Goal: Information Seeking & Learning: Learn about a topic

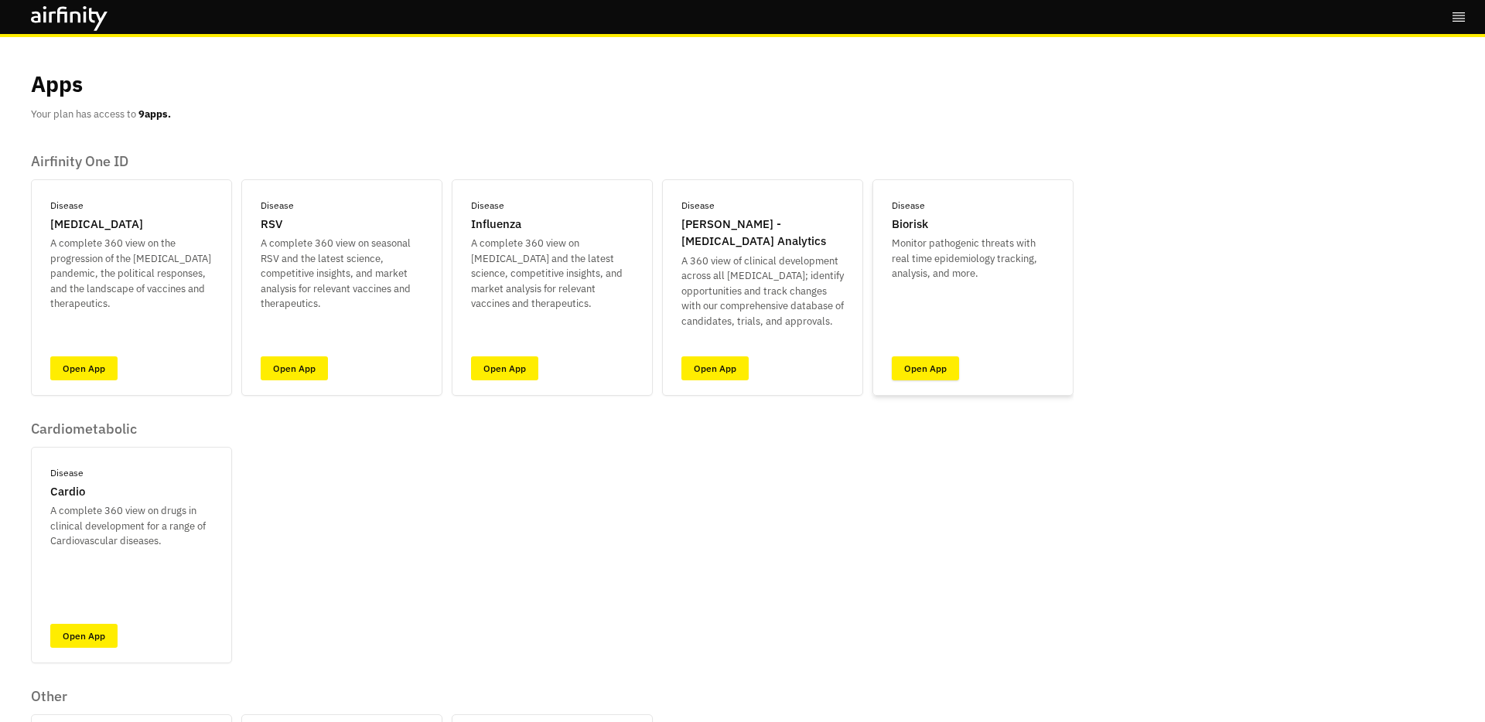
click at [948, 369] on link "Open App" at bounding box center [925, 369] width 67 height 24
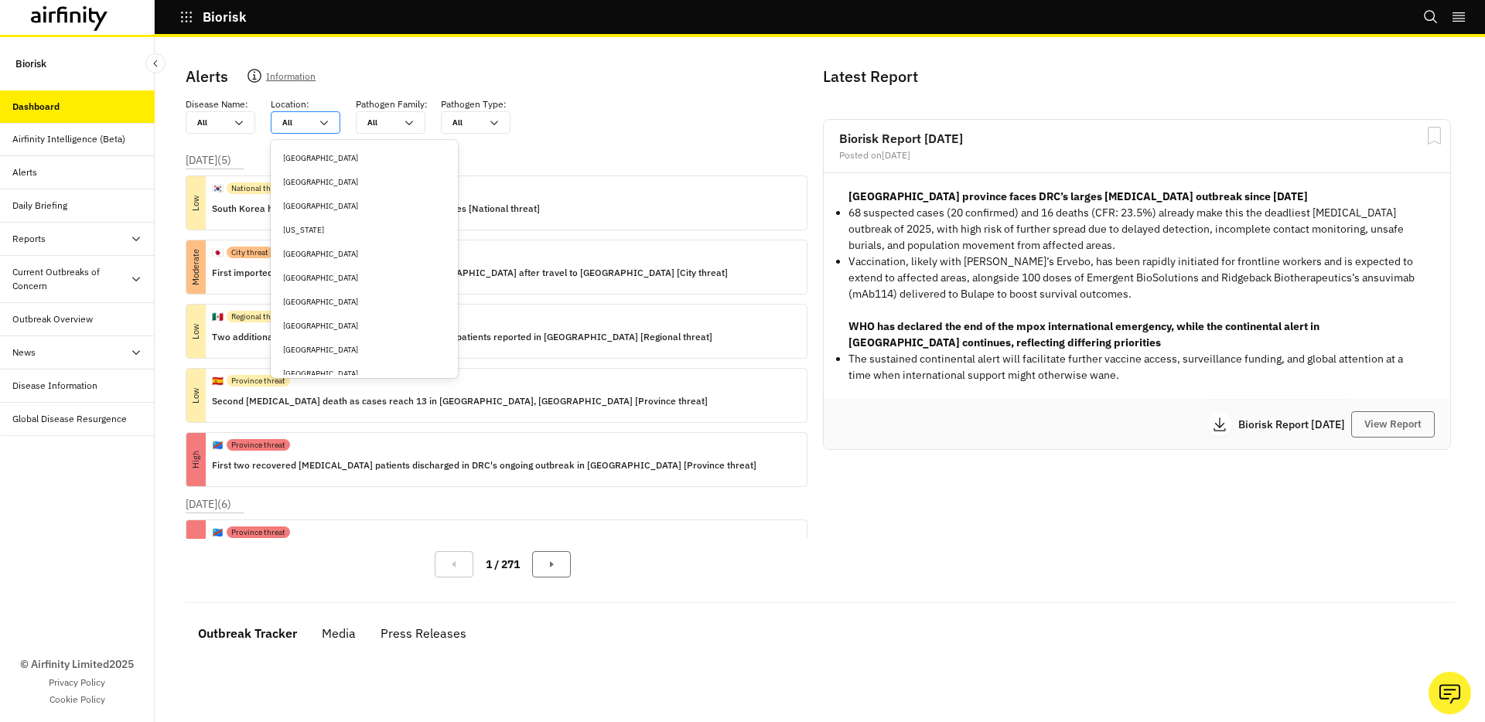
click at [275, 114] on div "All All" at bounding box center [294, 122] width 46 height 21
click at [316, 276] on div "[GEOGRAPHIC_DATA]" at bounding box center [364, 274] width 162 height 12
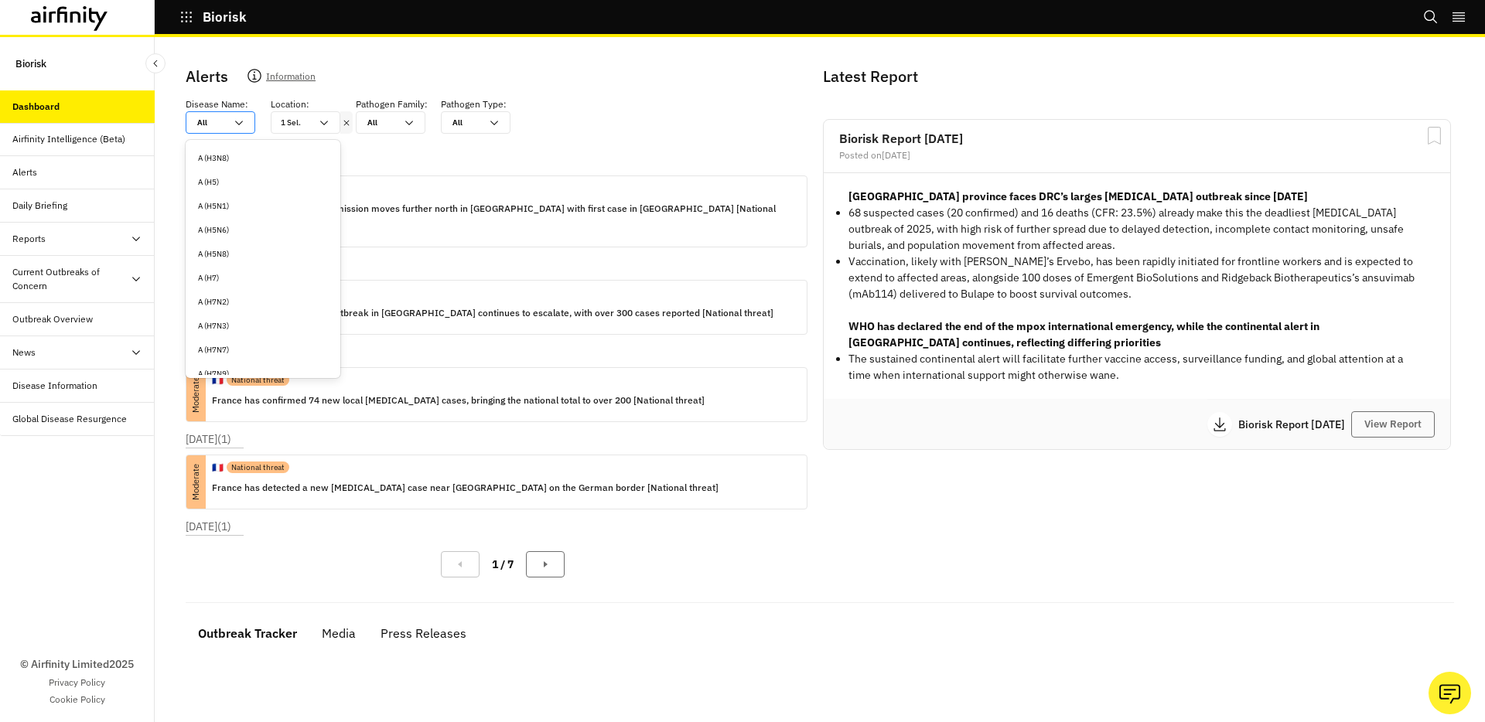
click at [241, 132] on div "All All" at bounding box center [221, 122] width 70 height 22
type input "c"
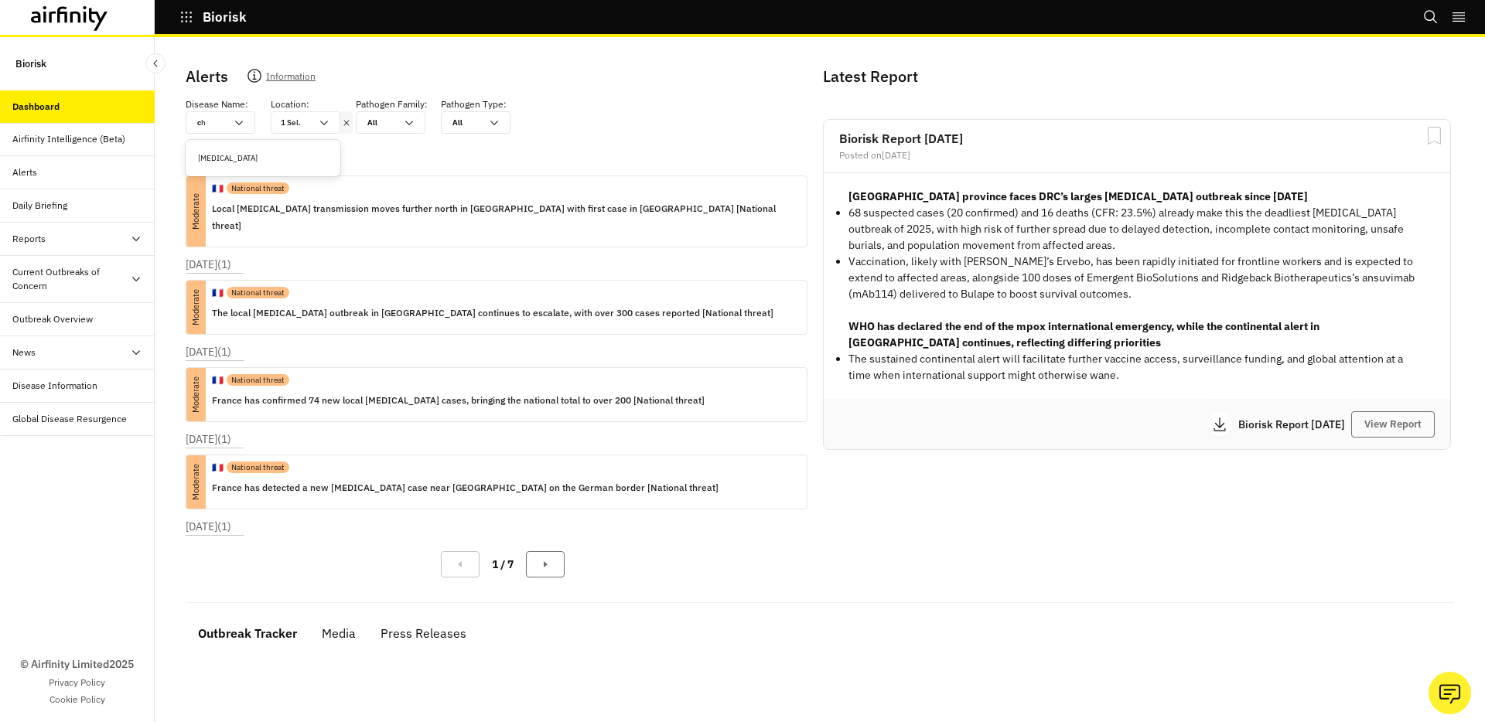
type input "ch"
type input "chi"
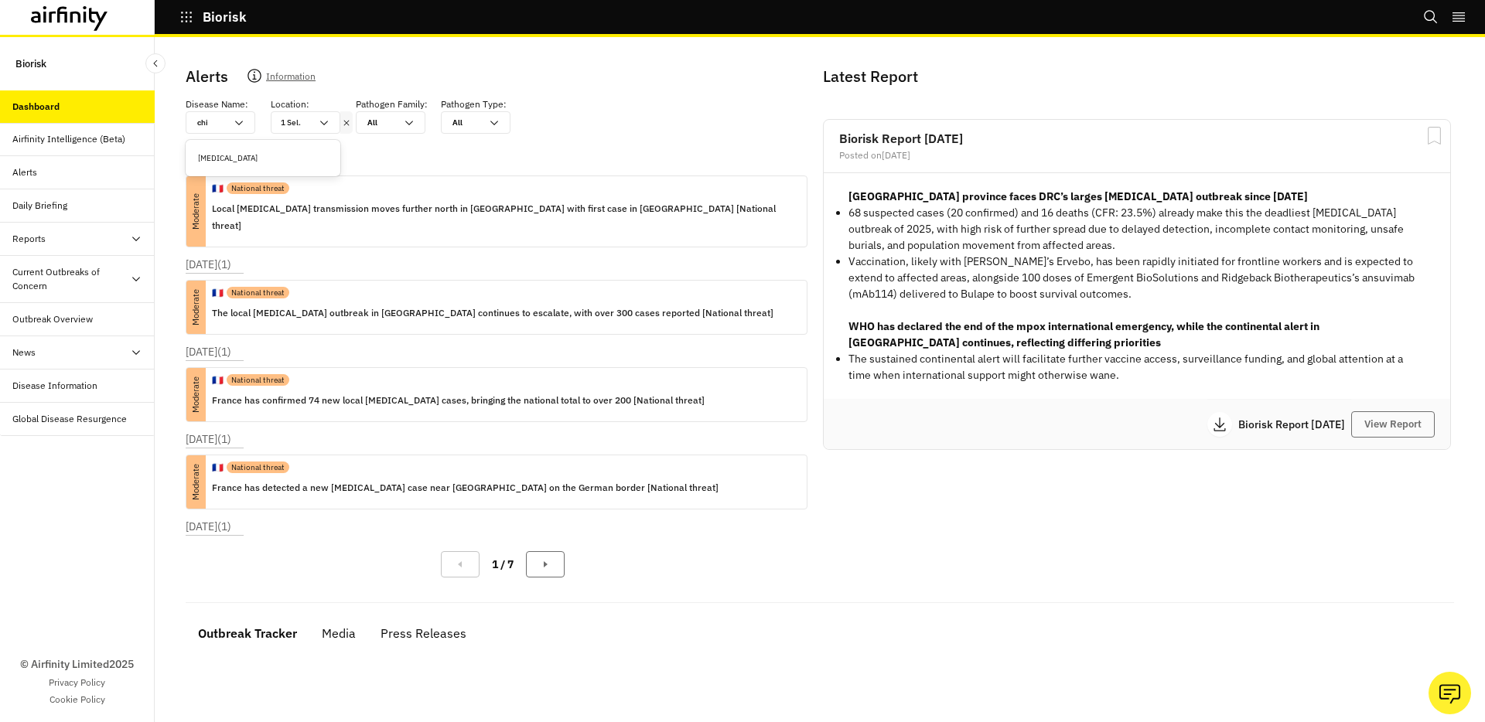
type input "chik"
click at [216, 152] on div "[MEDICAL_DATA]" at bounding box center [263, 158] width 130 height 12
click at [368, 189] on div "🇫🇷 National threat" at bounding box center [503, 188] width 582 height 24
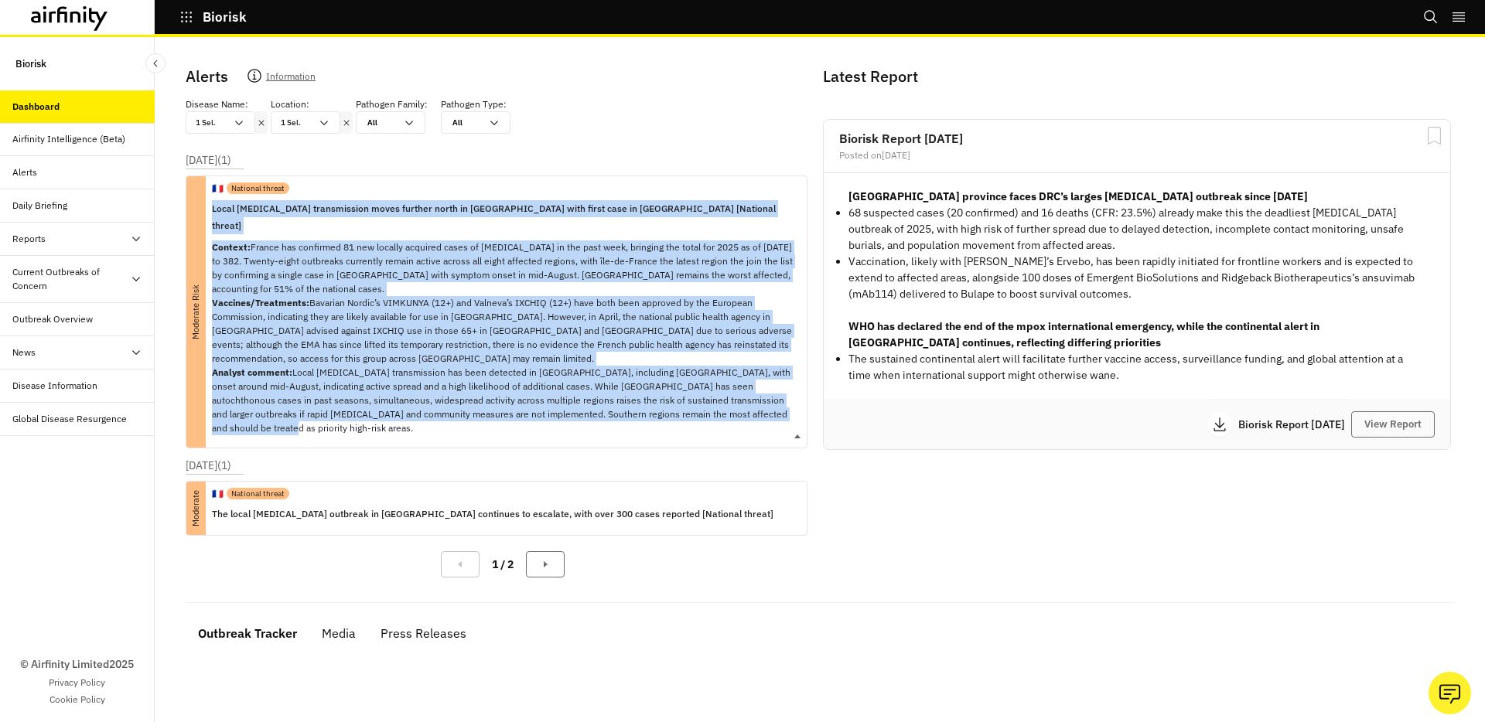
copy div "Lorem ipsumdolors ametconsecte adipi elitsed doeiu te Incidi utla etdol magn al…"
drag, startPoint x: 212, startPoint y: 207, endPoint x: 777, endPoint y: 400, distance: 596.8
click at [777, 400] on div "🇫🇷 National threat Local [MEDICAL_DATA] transmission moves further north in [GE…" at bounding box center [503, 311] width 582 height 271
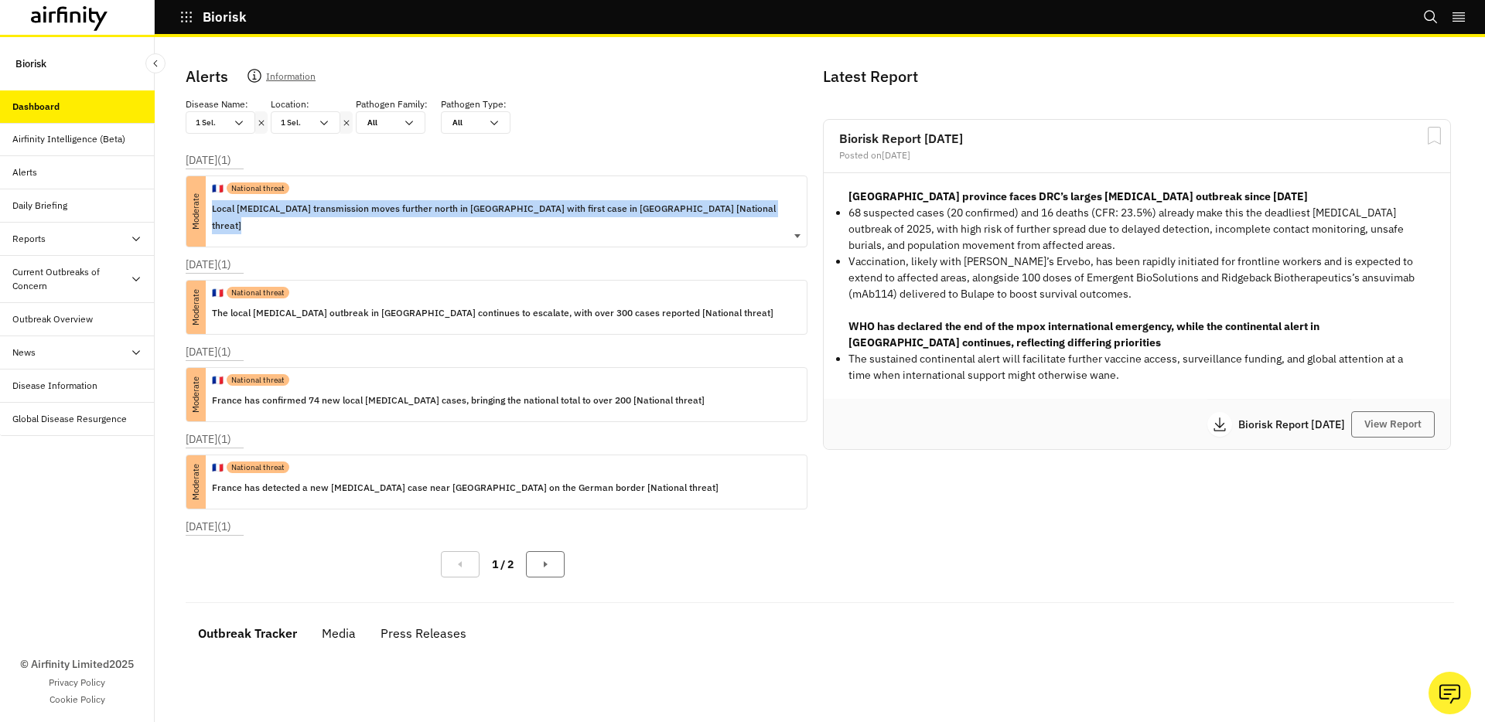
click at [596, 208] on p "Local [MEDICAL_DATA] transmission moves further north in [GEOGRAPHIC_DATA] with…" at bounding box center [503, 217] width 582 height 34
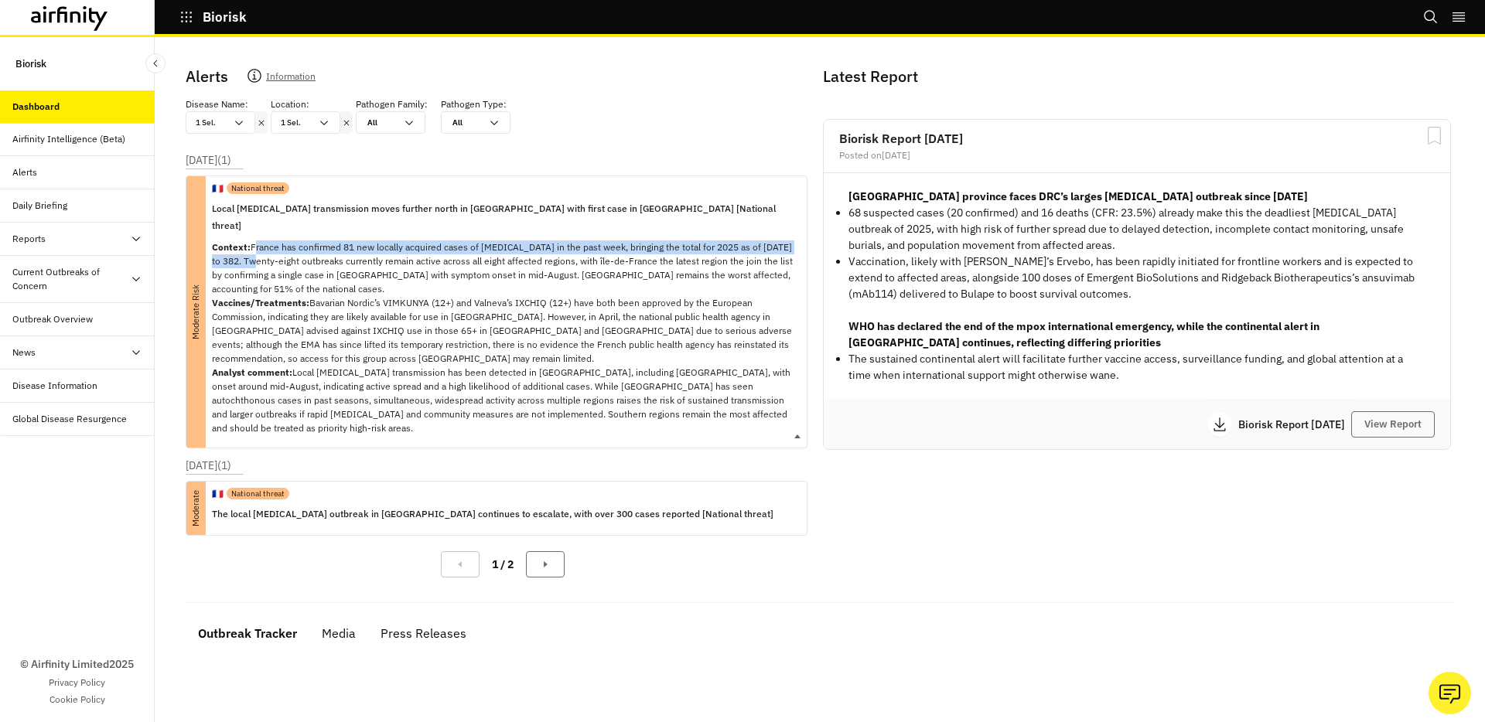
drag, startPoint x: 251, startPoint y: 230, endPoint x: 288, endPoint y: 242, distance: 39.9
click at [289, 242] on p "Context: France has confirmed 81 new locally acquired cases of [MEDICAL_DATA] i…" at bounding box center [503, 338] width 582 height 195
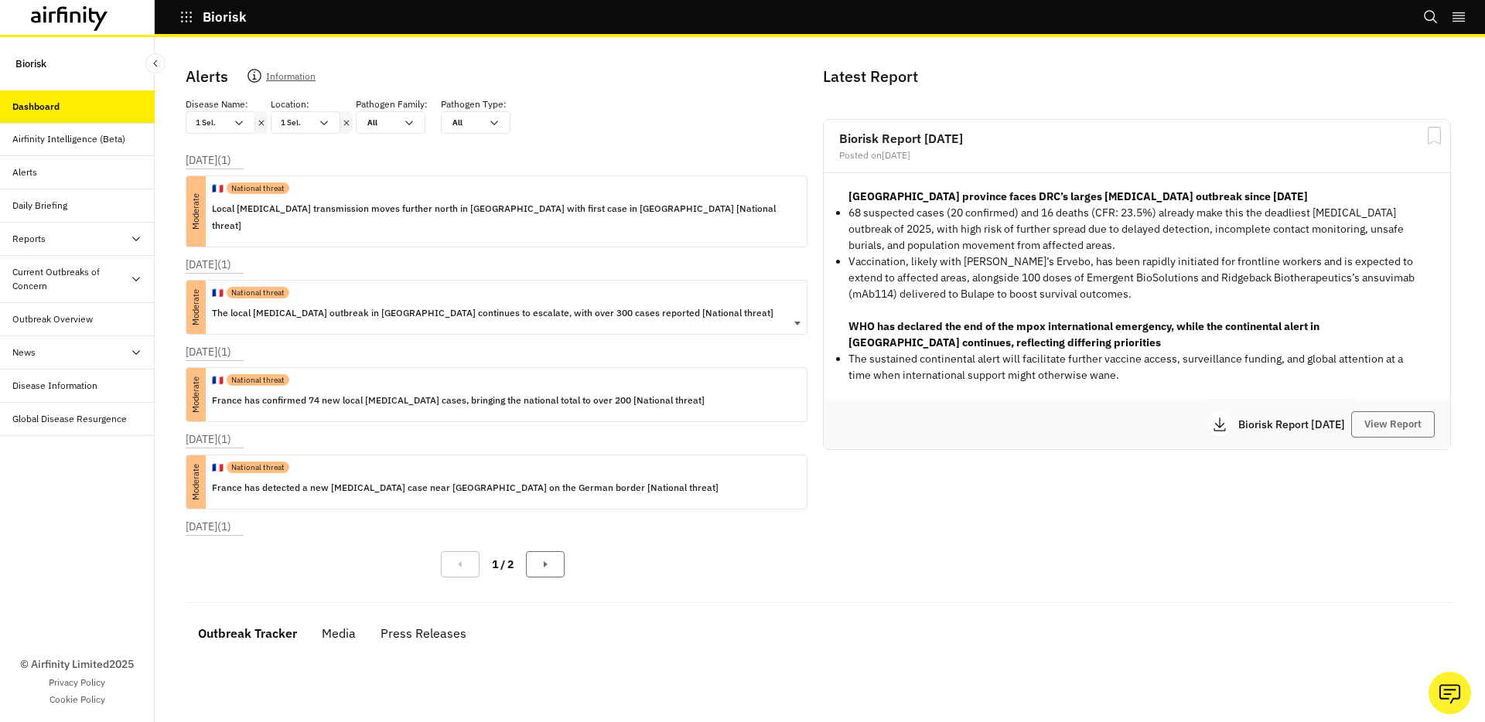
click at [510, 228] on div "🇫🇷 National threat Local [MEDICAL_DATA] transmission moves further north in [GE…" at bounding box center [503, 211] width 582 height 70
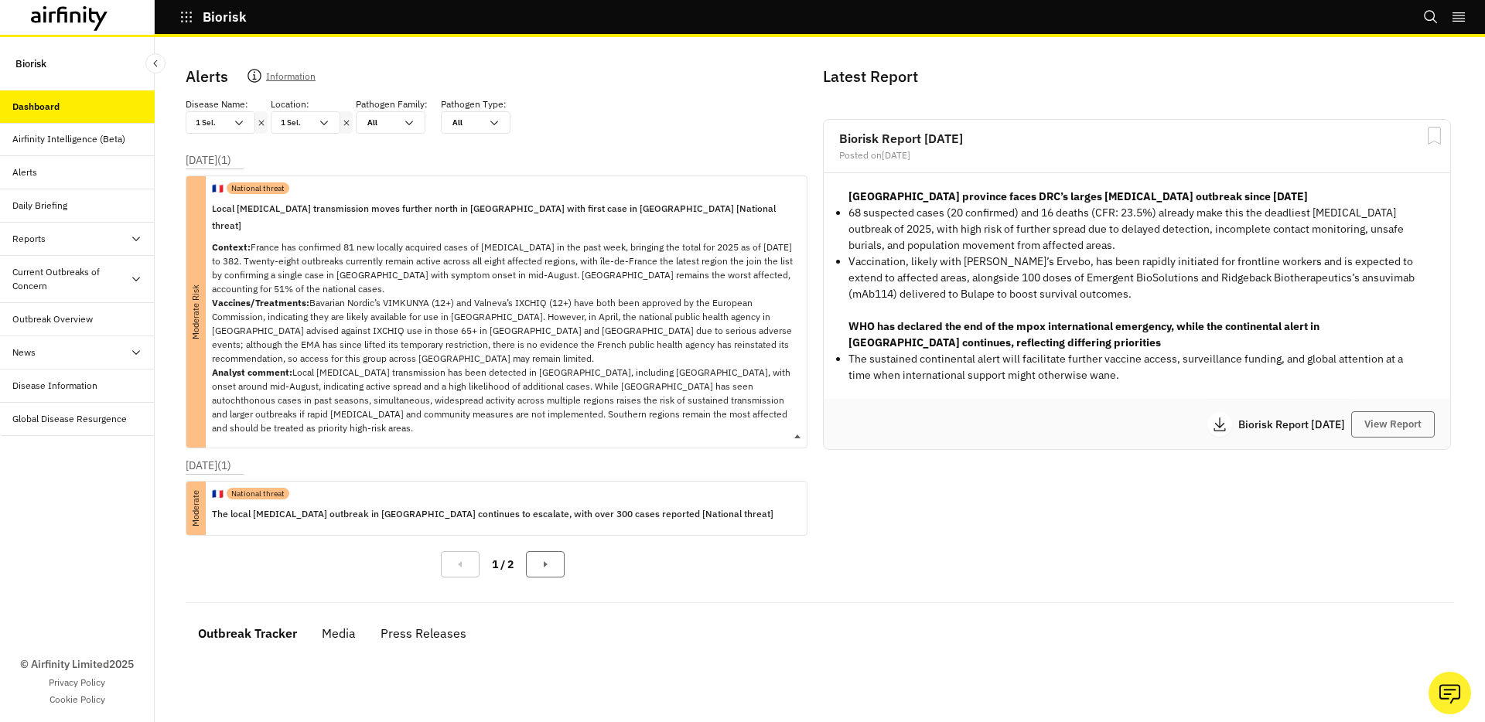
click at [281, 241] on p "Context: France has confirmed 81 new locally acquired cases of [MEDICAL_DATA] i…" at bounding box center [503, 338] width 582 height 195
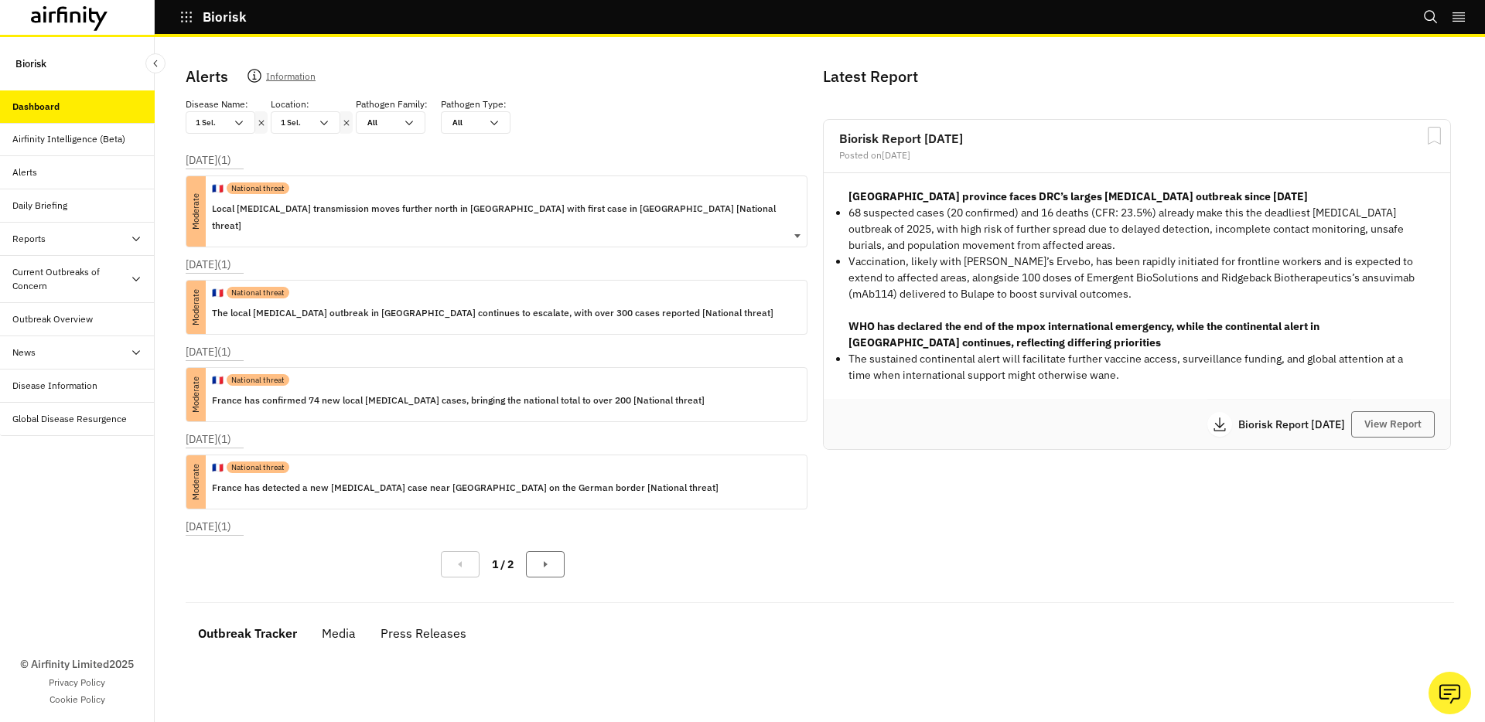
click at [281, 257] on div "[DATE] ( 1 ) Moderate 🇫🇷 National threat The local [MEDICAL_DATA] outbreak in […" at bounding box center [503, 300] width 634 height 87
click at [282, 217] on div "🇫🇷 National threat Local [MEDICAL_DATA] transmission moves further north in [GE…" at bounding box center [503, 211] width 582 height 70
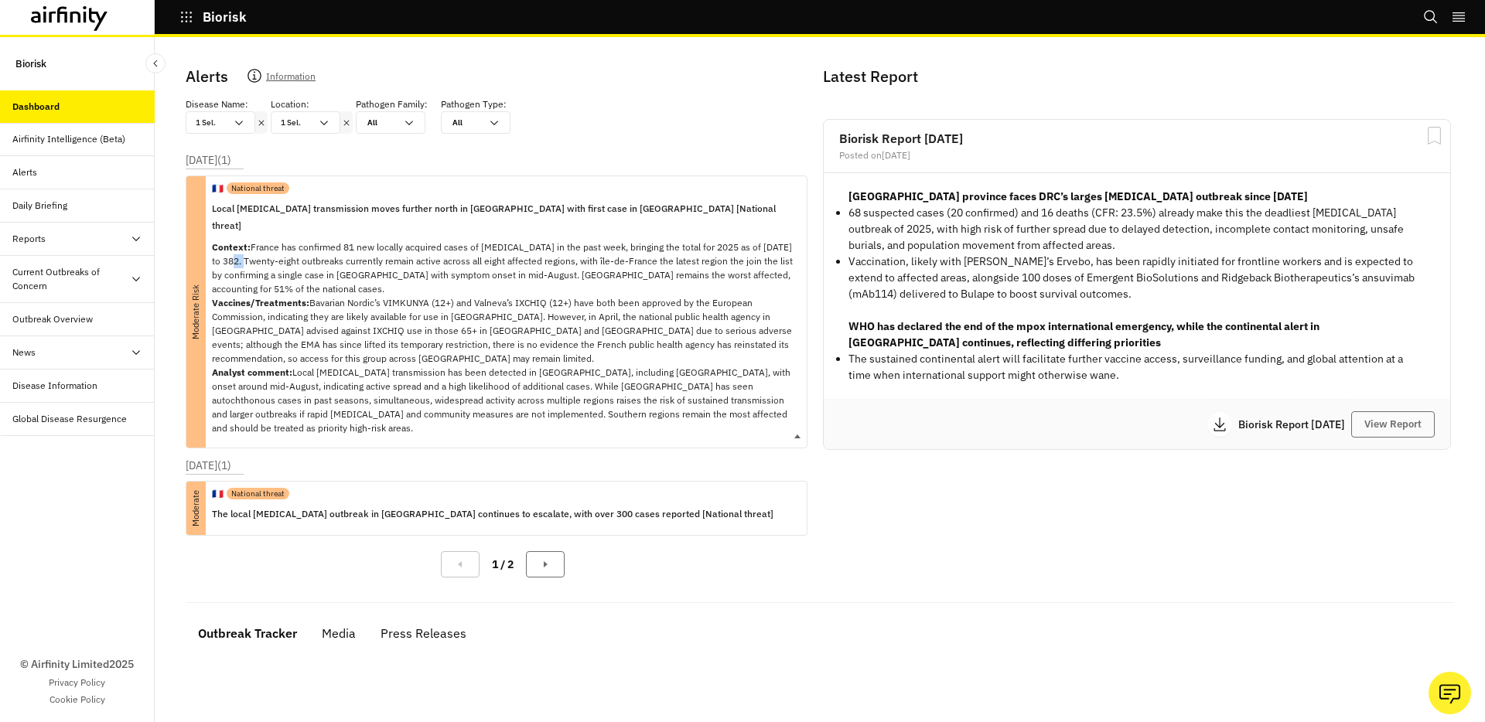
drag, startPoint x: 281, startPoint y: 243, endPoint x: 269, endPoint y: 246, distance: 12.0
click at [269, 246] on p "Context: France has confirmed 81 new locally acquired cases of [MEDICAL_DATA] i…" at bounding box center [503, 338] width 582 height 195
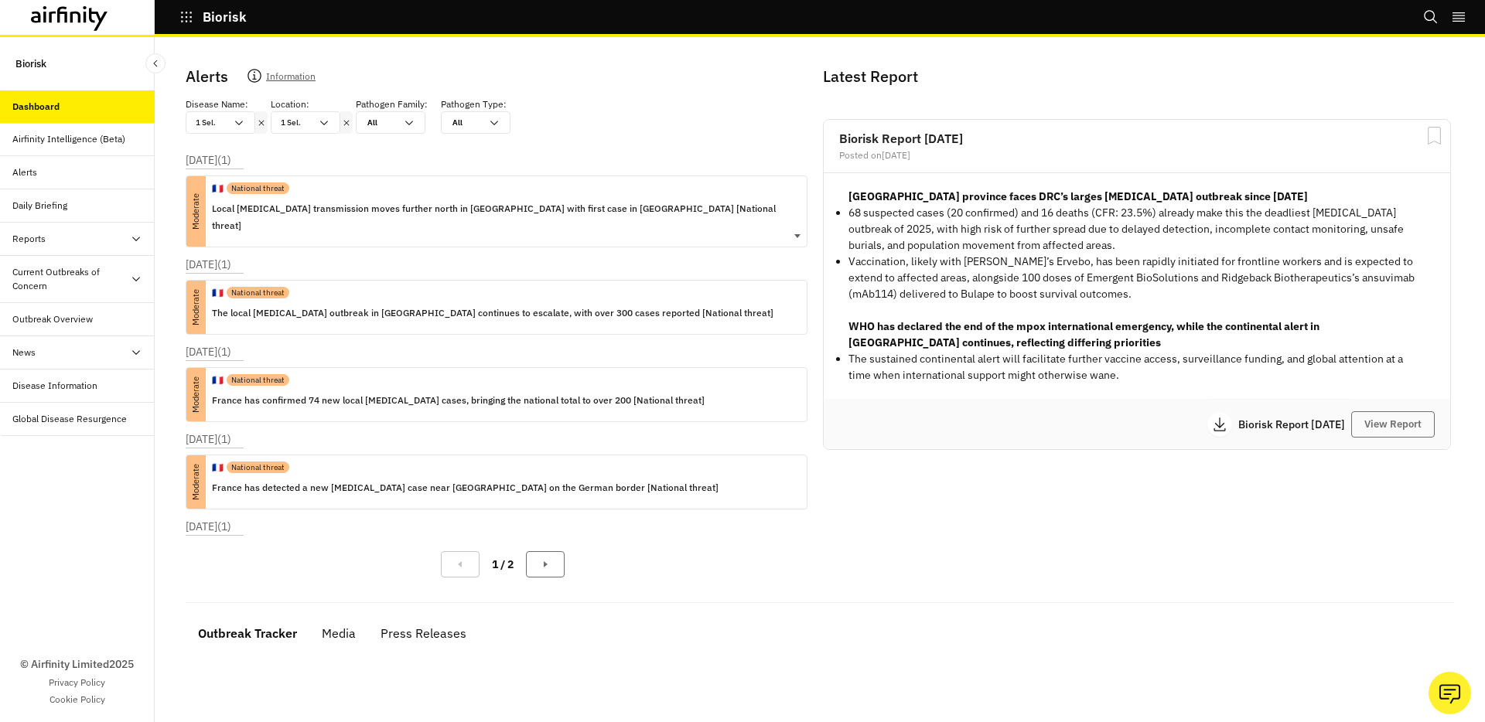
click at [269, 257] on div "[DATE] ( 1 ) Moderate 🇫🇷 National threat The local [MEDICAL_DATA] outbreak in […" at bounding box center [503, 300] width 634 height 87
click at [269, 224] on div "🇫🇷 National threat Local [MEDICAL_DATA] transmission moves further north in [GE…" at bounding box center [503, 211] width 582 height 70
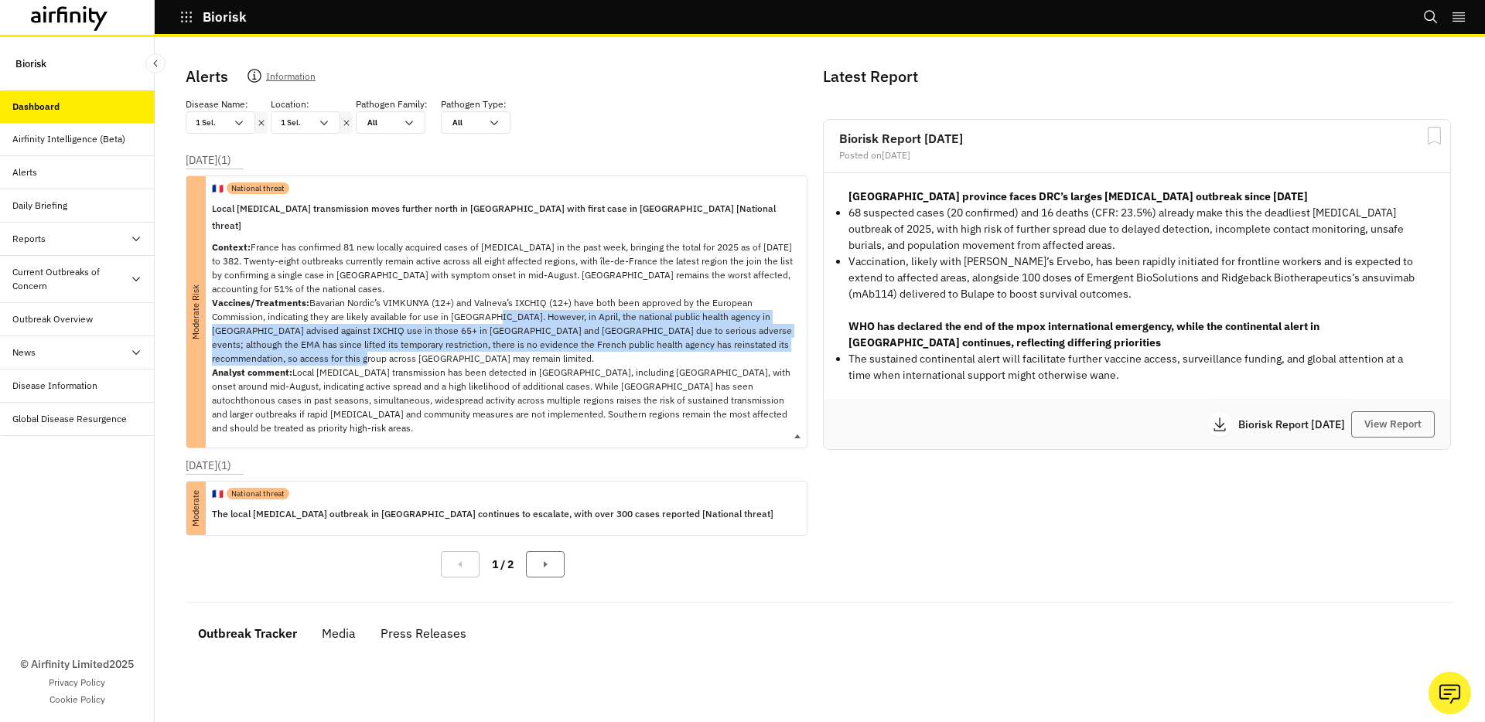
copy p "However, in April, the national public health agency in [GEOGRAPHIC_DATA] advis…"
drag, startPoint x: 486, startPoint y: 300, endPoint x: 302, endPoint y: 347, distance: 190.0
click at [302, 347] on p "Context: France has confirmed 81 new locally acquired cases of [MEDICAL_DATA] i…" at bounding box center [503, 338] width 582 height 195
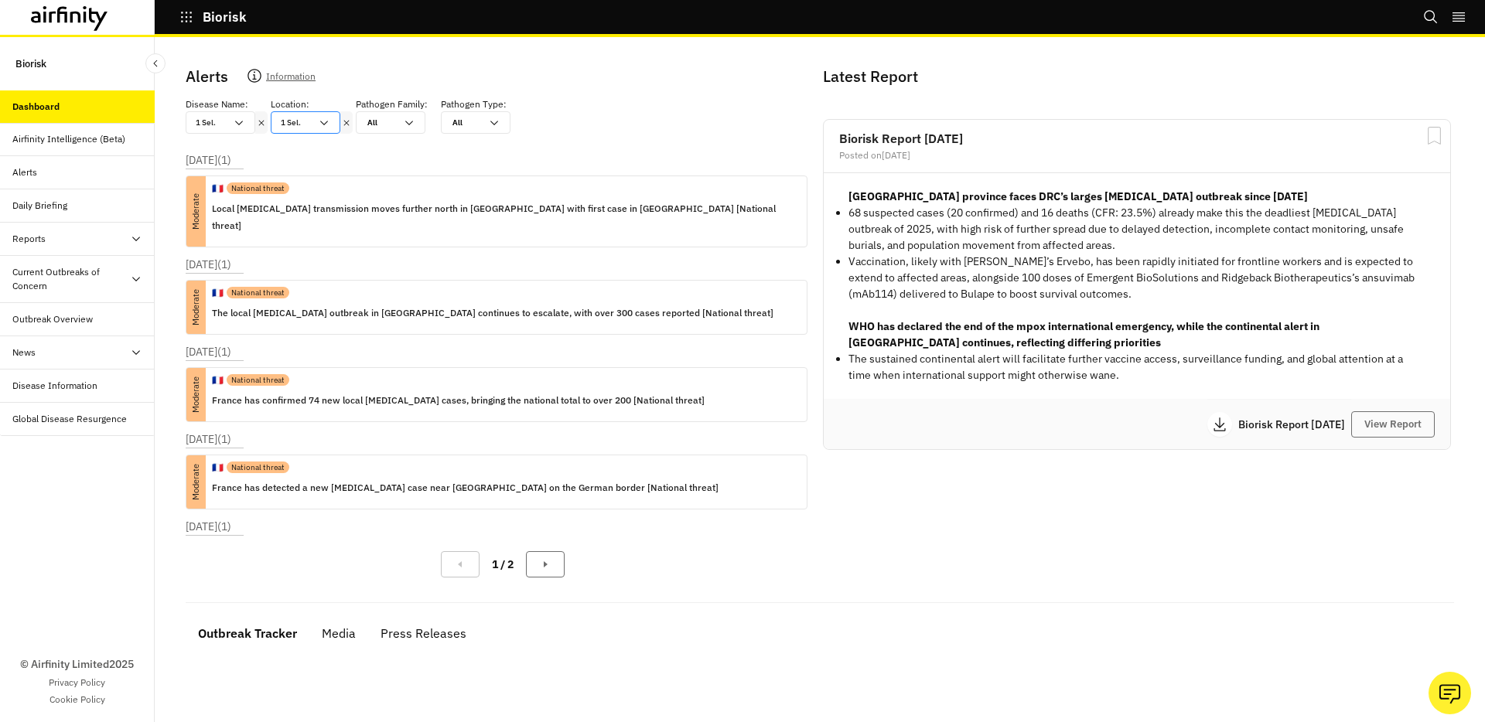
click at [321, 122] on icon at bounding box center [324, 123] width 12 height 12
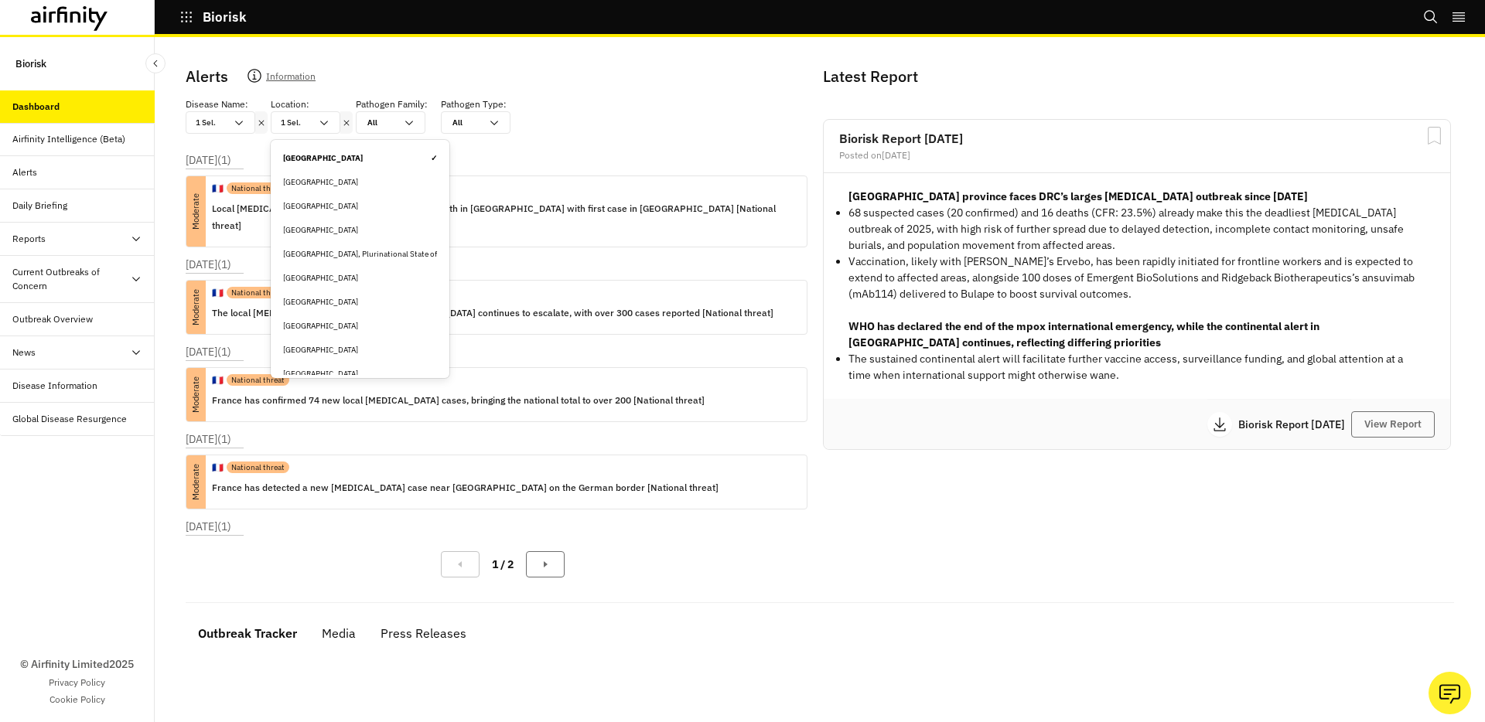
click at [349, 119] on icon at bounding box center [346, 123] width 11 height 12
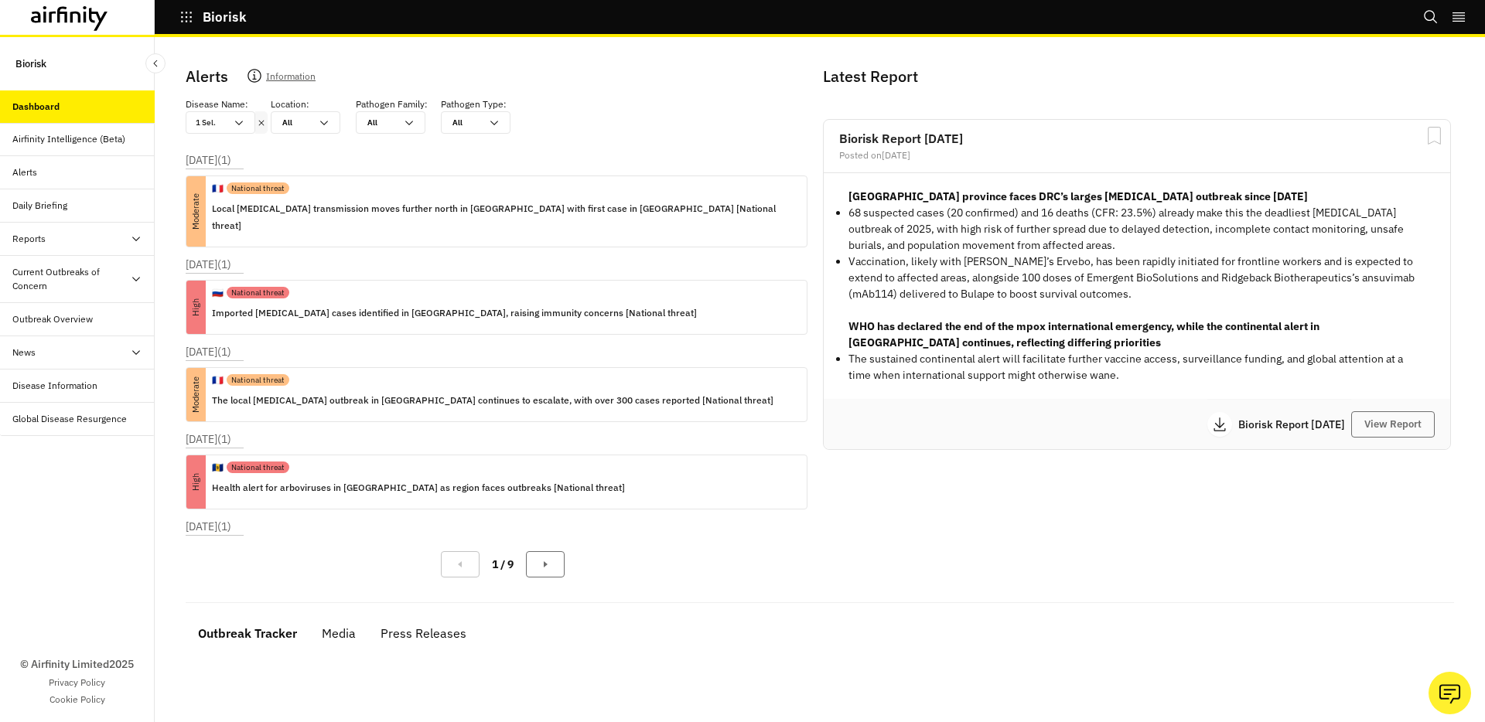
click at [256, 121] on icon at bounding box center [261, 123] width 11 height 12
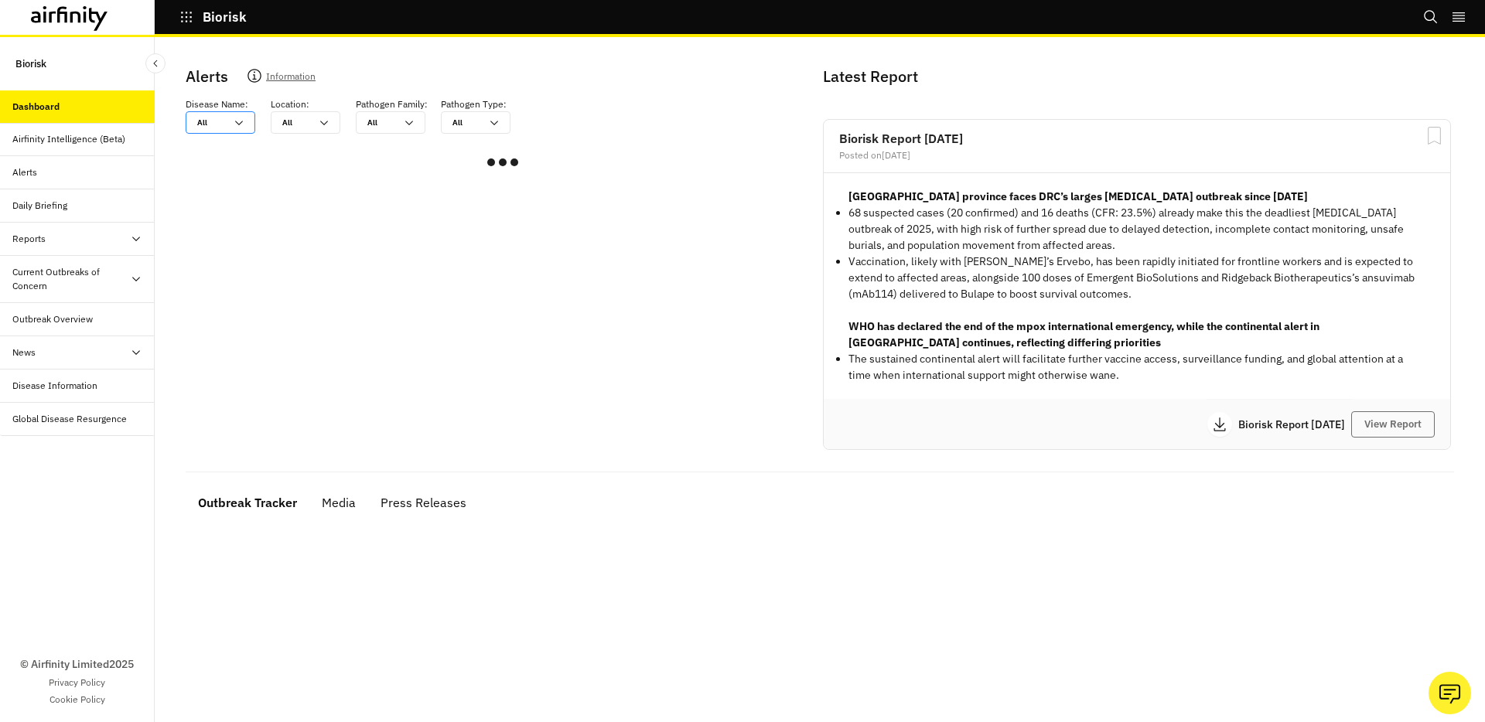
click at [246, 121] on div "All All" at bounding box center [221, 122] width 70 height 22
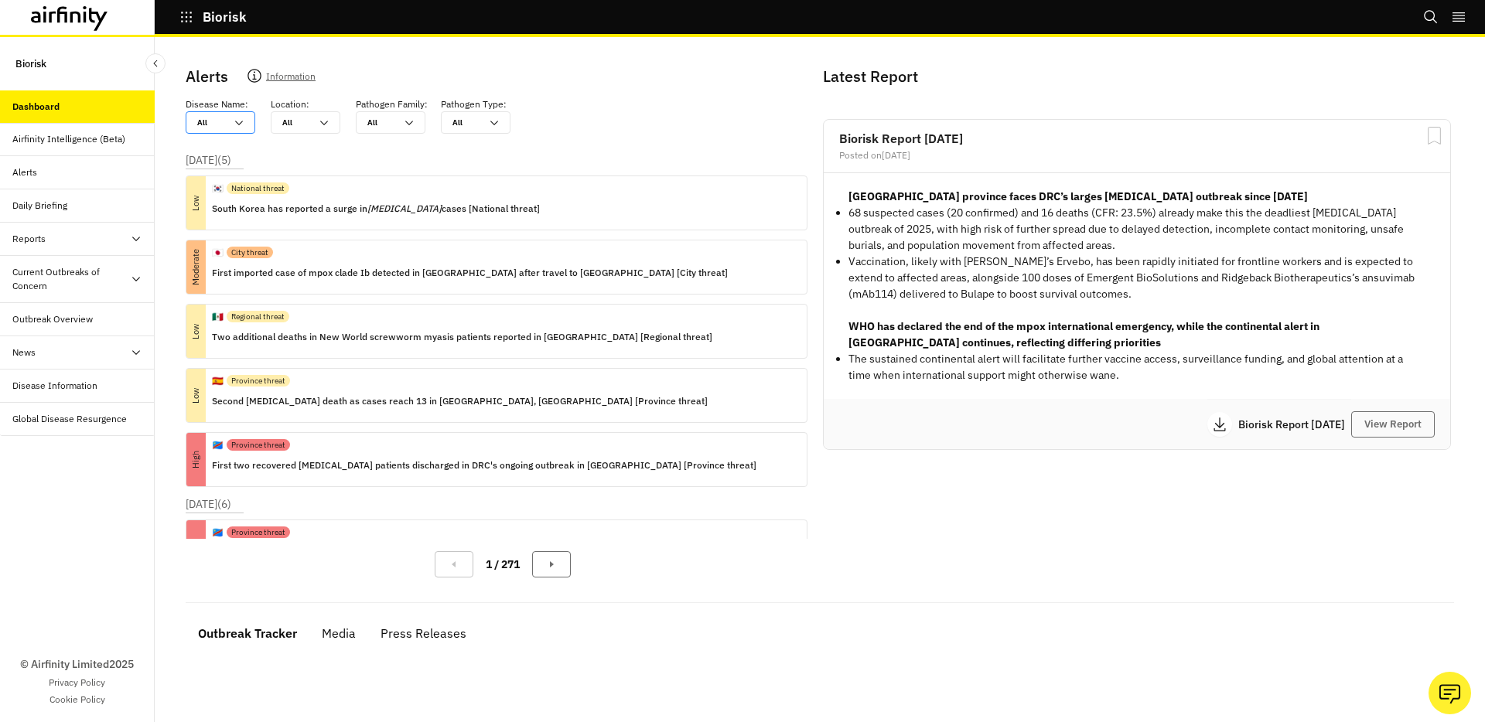
click at [238, 121] on icon at bounding box center [239, 123] width 12 height 12
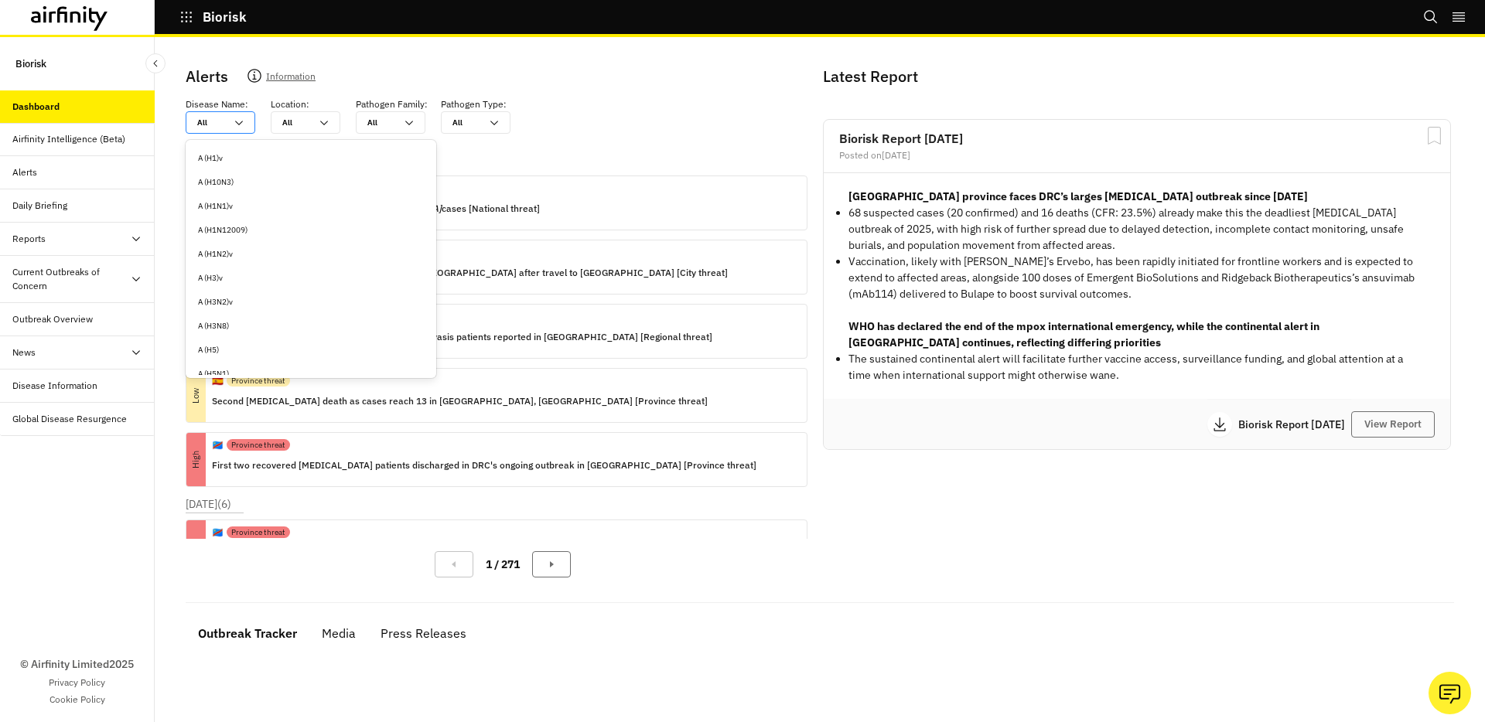
type input "o"
type input "or"
type input "orp"
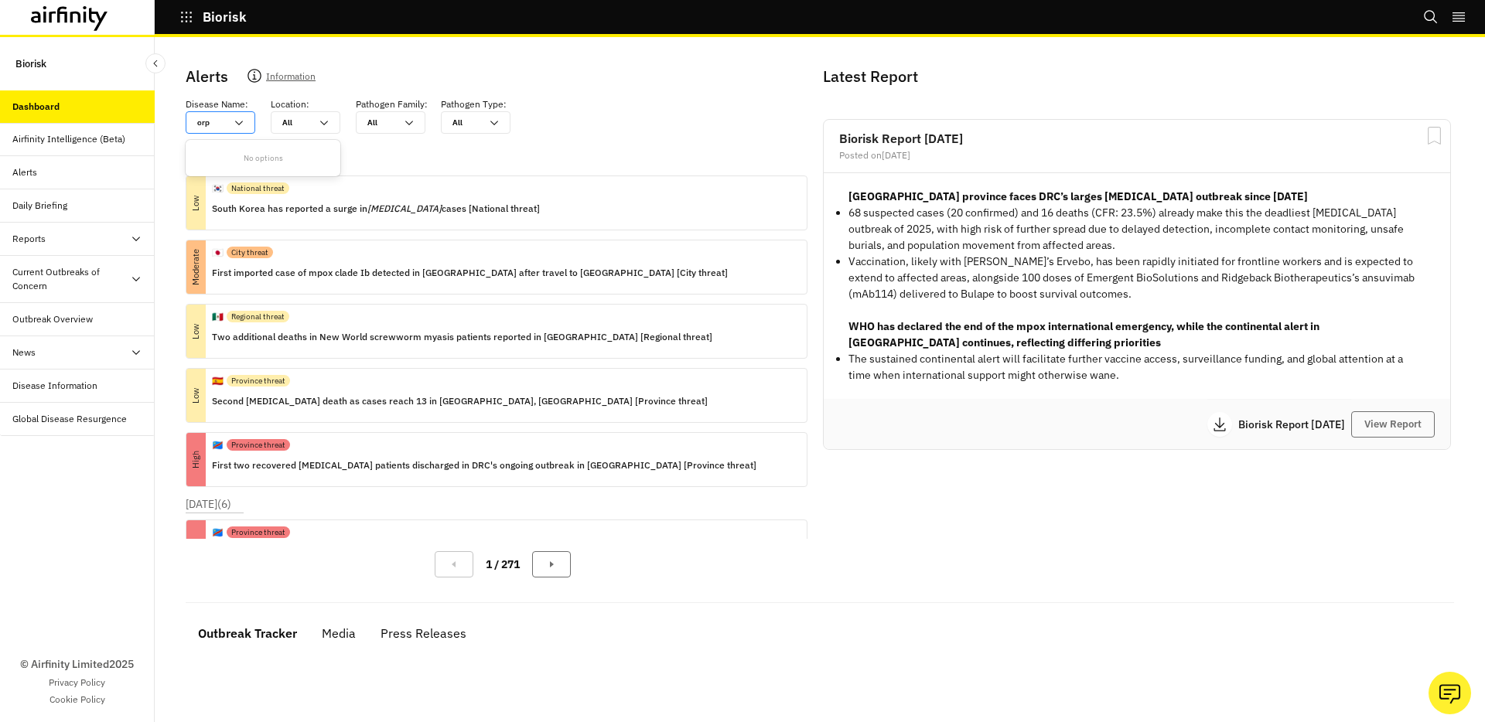
type input "or"
type input "oro"
type input "orop"
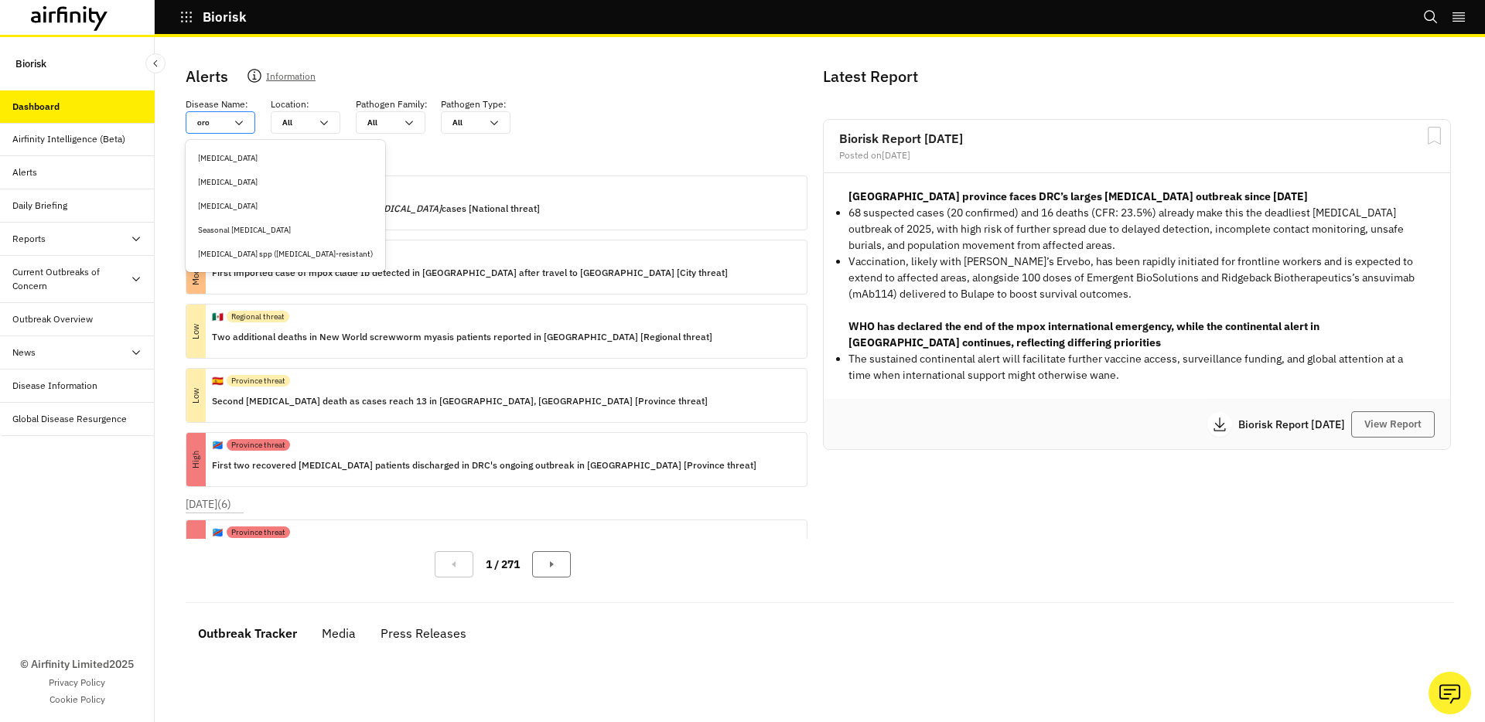
type input "orop"
click at [227, 180] on div "[MEDICAL_DATA]" at bounding box center [263, 182] width 130 height 12
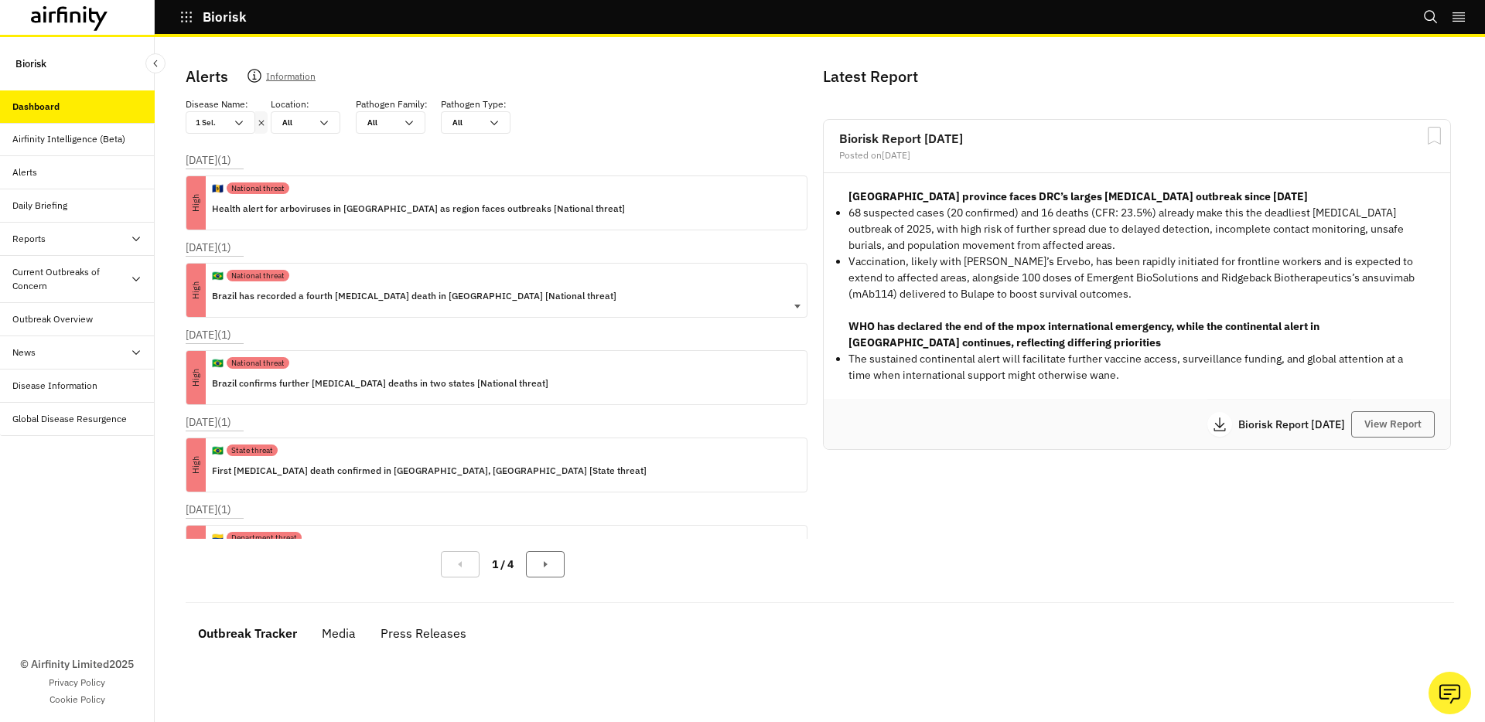
click at [294, 299] on p "Brazil has recorded a fourth [MEDICAL_DATA] death in [GEOGRAPHIC_DATA] [Nationa…" at bounding box center [414, 296] width 404 height 17
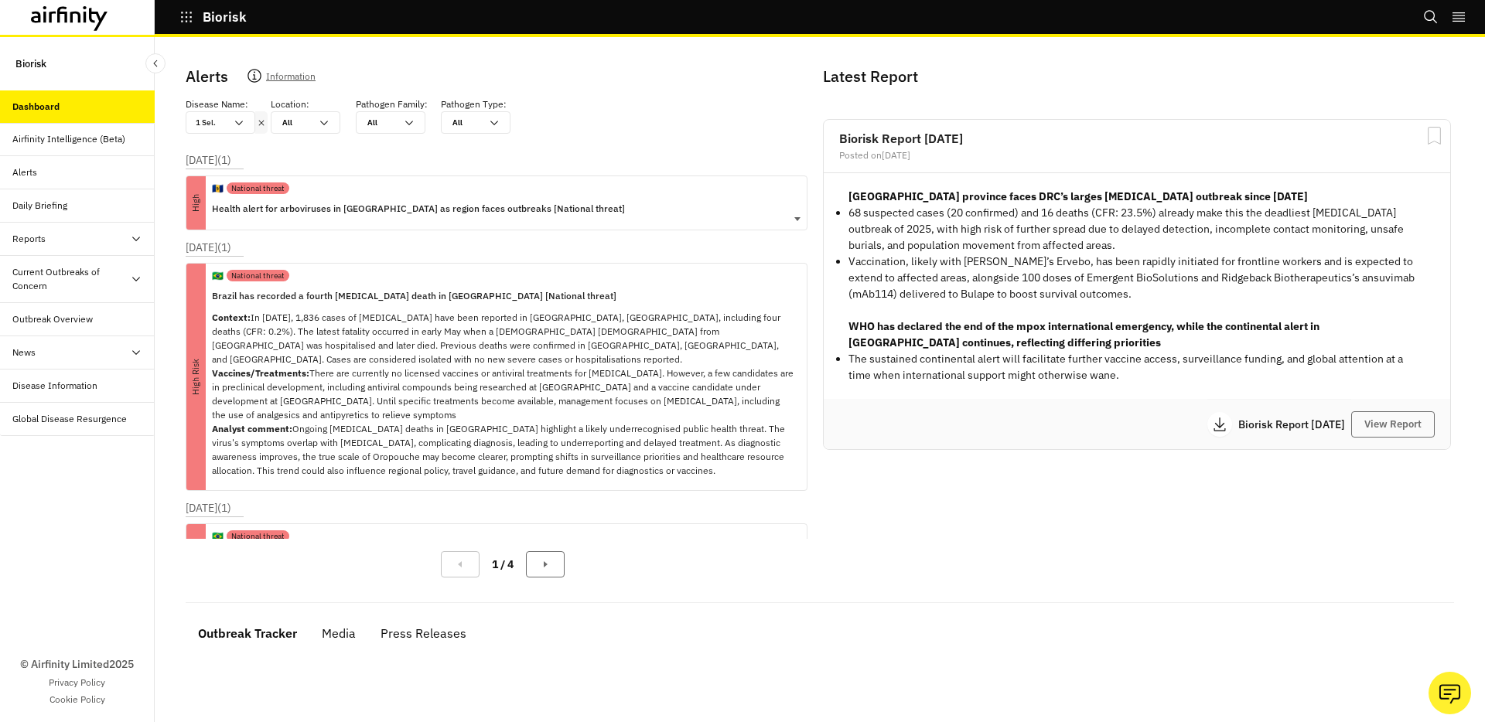
click at [349, 219] on div "🇧🇧 National threat Health alert for arboviruses in [GEOGRAPHIC_DATA] as region …" at bounding box center [418, 202] width 413 height 53
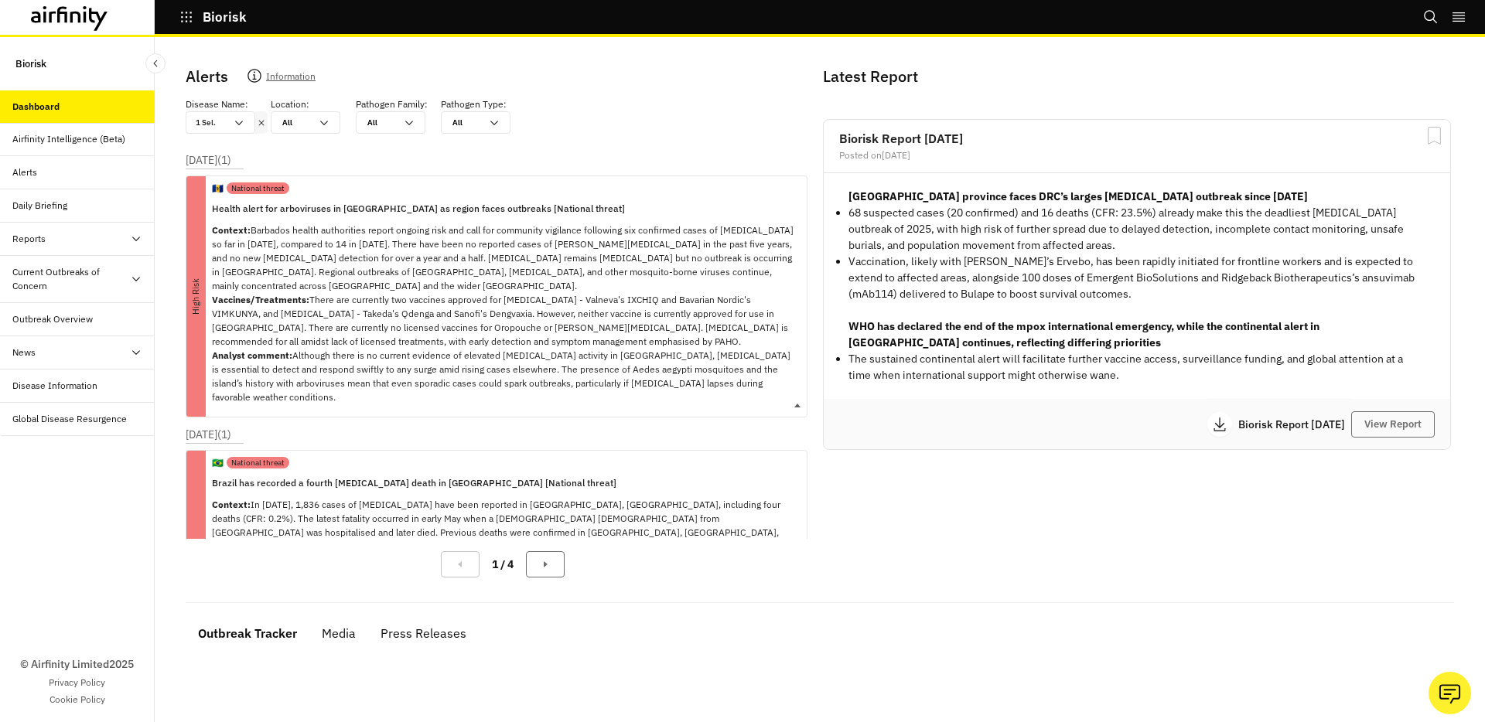
click at [346, 189] on div "🇧🇧 National threat" at bounding box center [503, 188] width 582 height 24
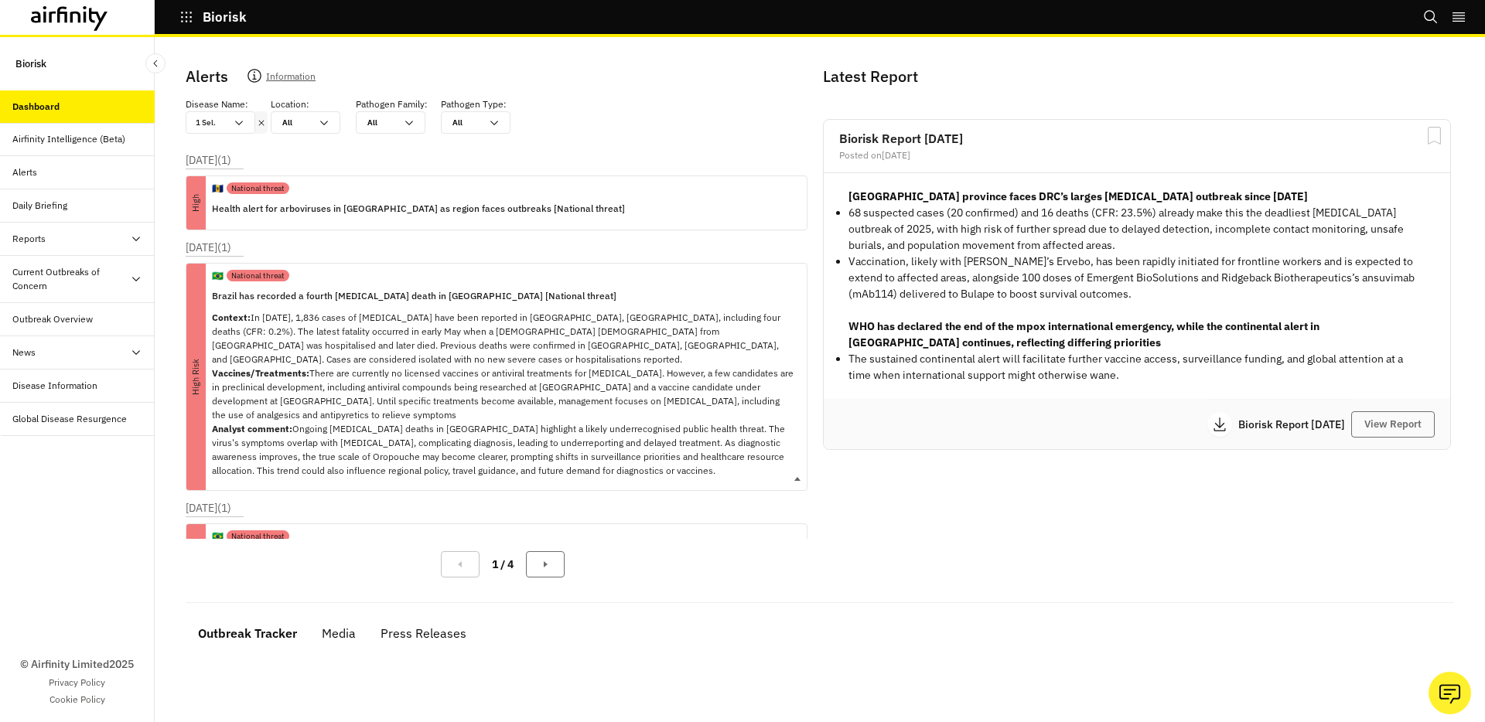
copy p "There are currently no licensed vaccines or antiviral treatments for [MEDICAL_D…"
drag, startPoint x: 311, startPoint y: 374, endPoint x: 442, endPoint y: 415, distance: 137.7
click at [445, 412] on p "Context: In [DATE], 1,836 cases of [MEDICAL_DATA] have been reported in [GEOGRA…" at bounding box center [503, 394] width 582 height 167
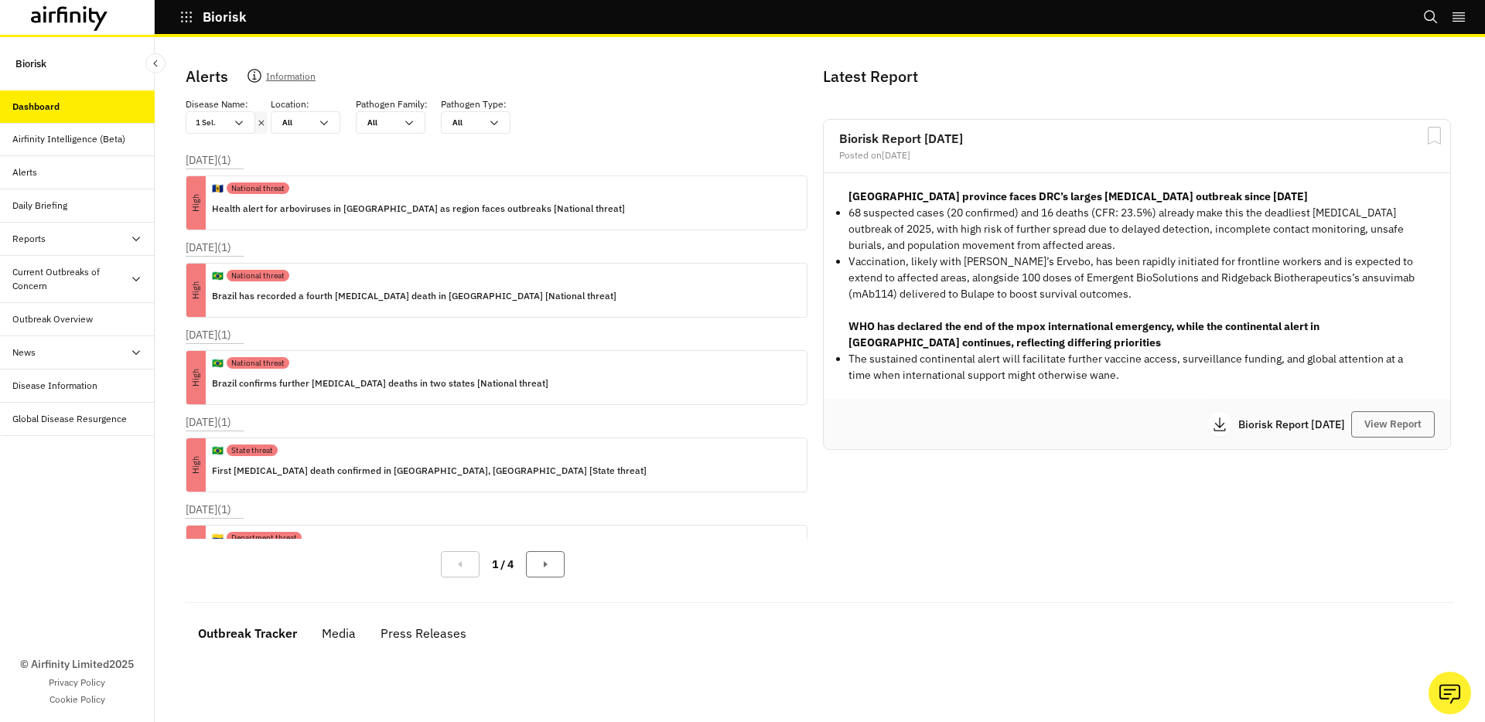
click at [256, 118] on icon at bounding box center [261, 123] width 11 height 12
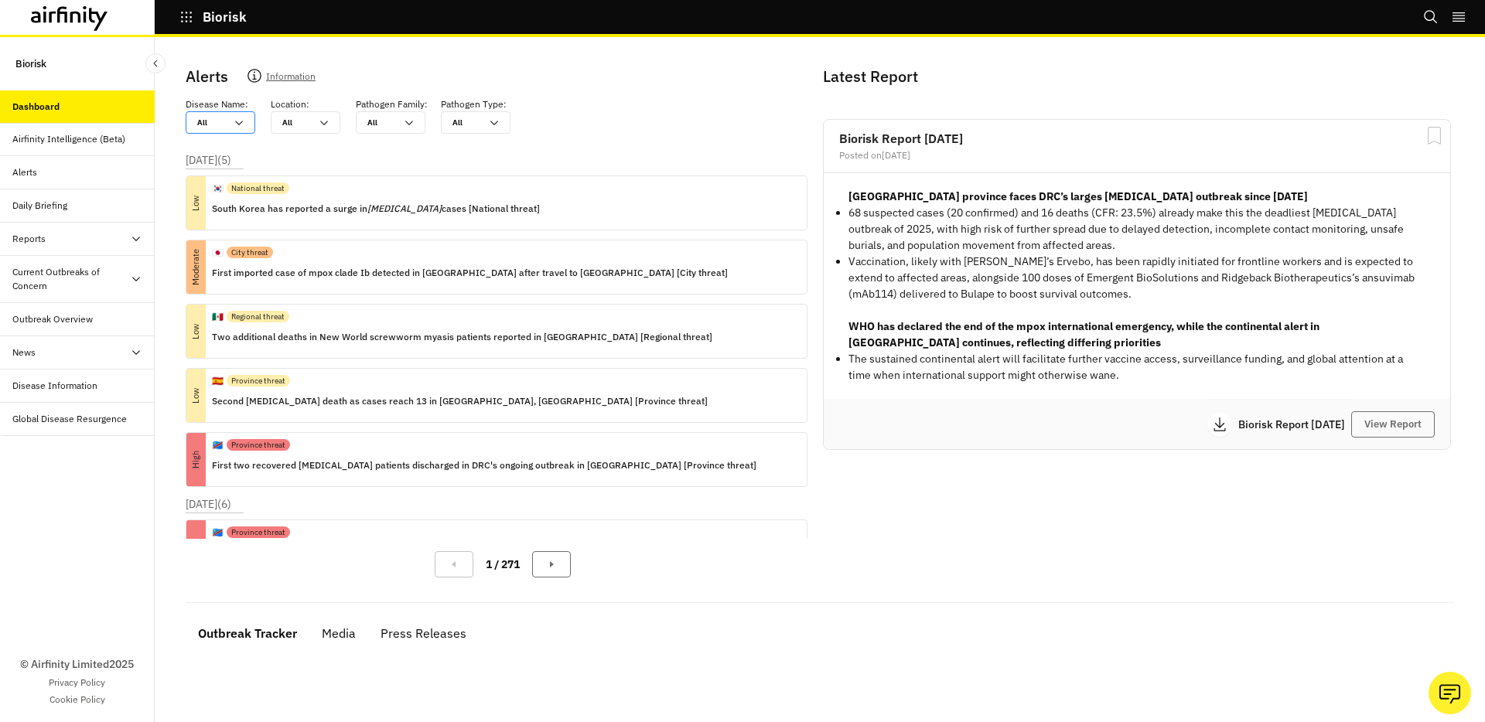
click at [241, 119] on icon at bounding box center [239, 123] width 12 height 12
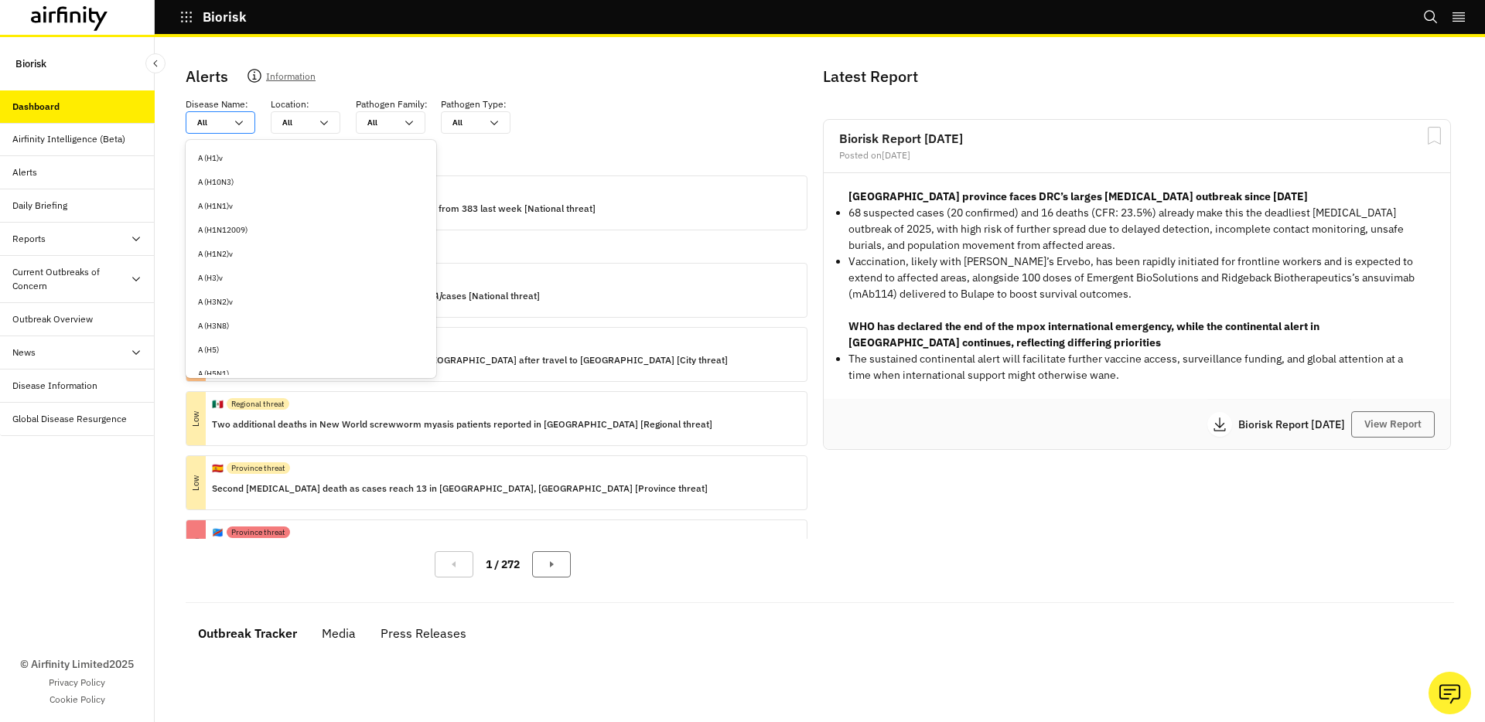
click at [215, 107] on p "Disease Name :" at bounding box center [217, 104] width 63 height 14
click at [215, 117] on div at bounding box center [211, 122] width 28 height 15
type input "w"
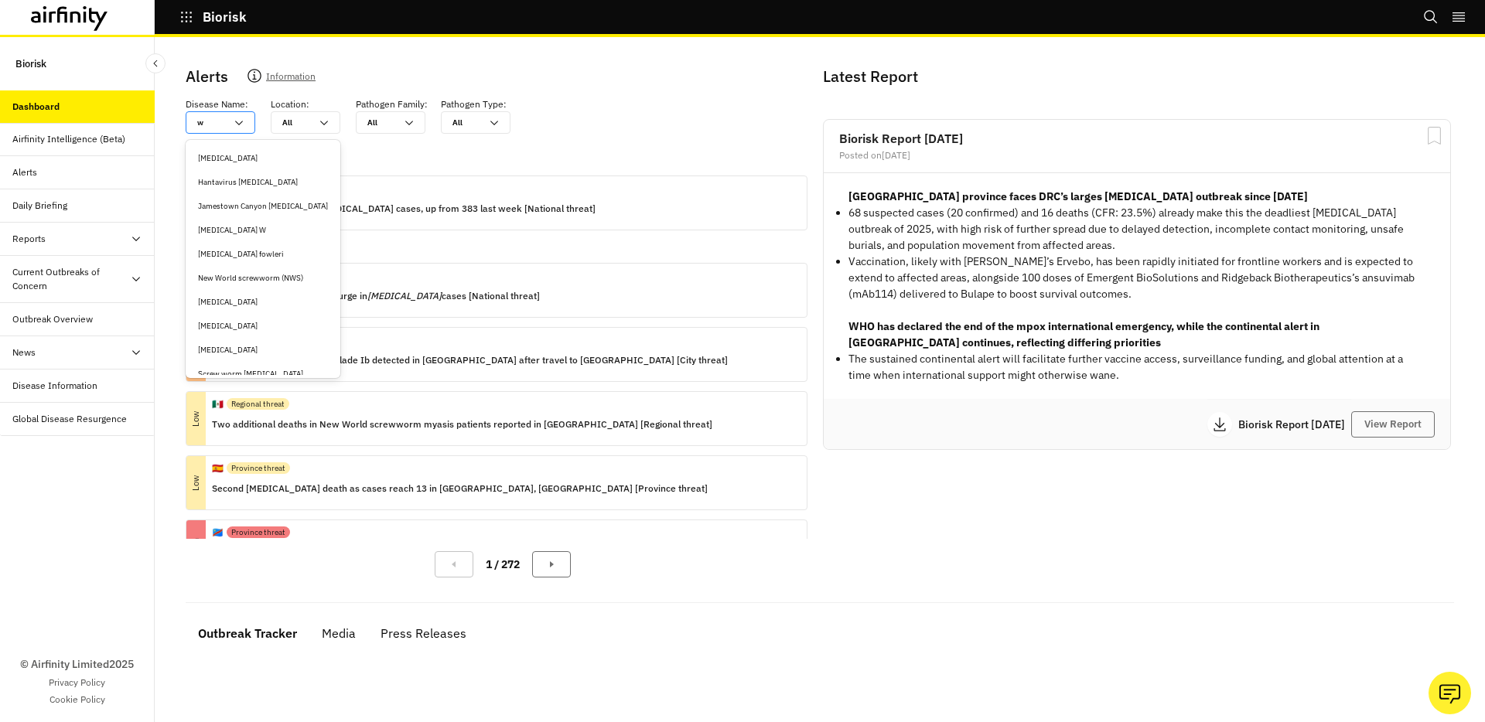
type input "we"
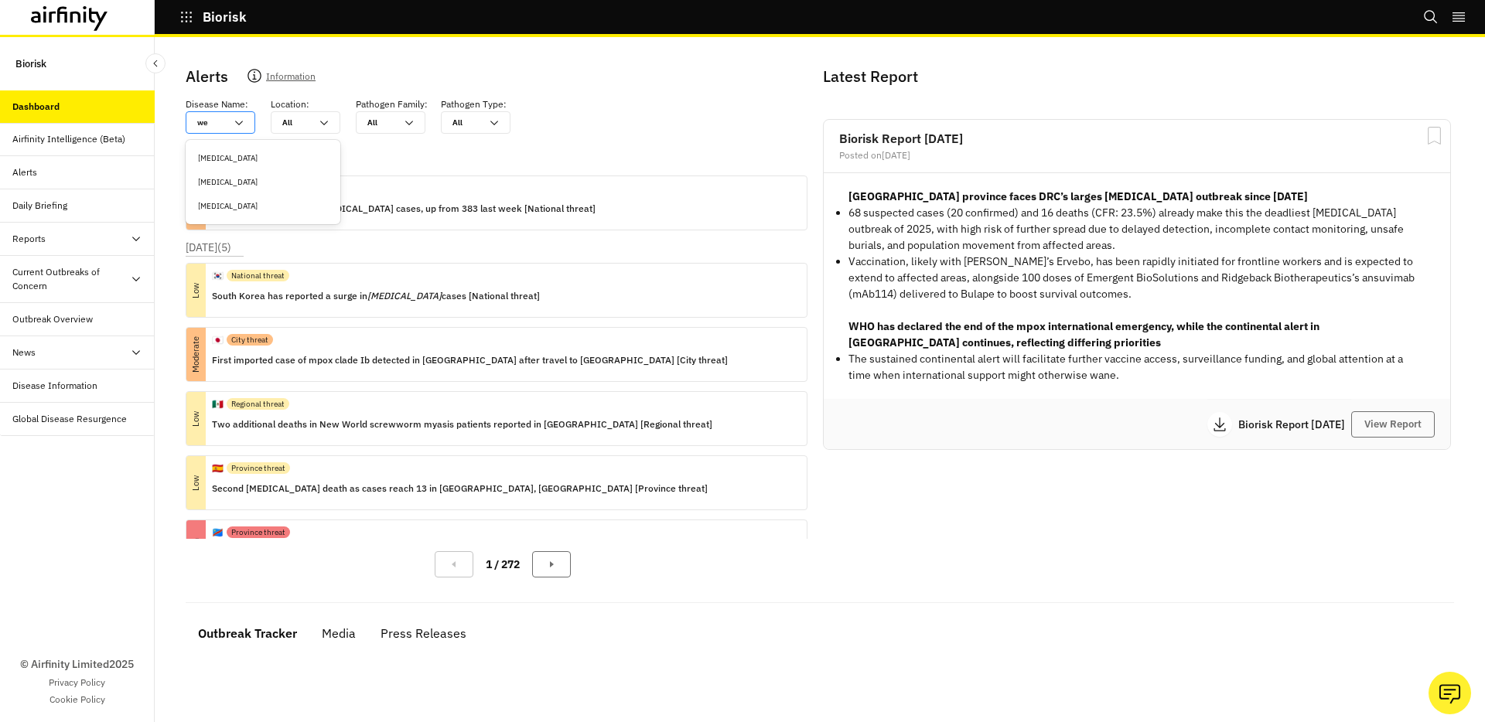
type input "[PERSON_NAME]"
type input "west"
click at [218, 162] on div "[MEDICAL_DATA]" at bounding box center [263, 158] width 130 height 12
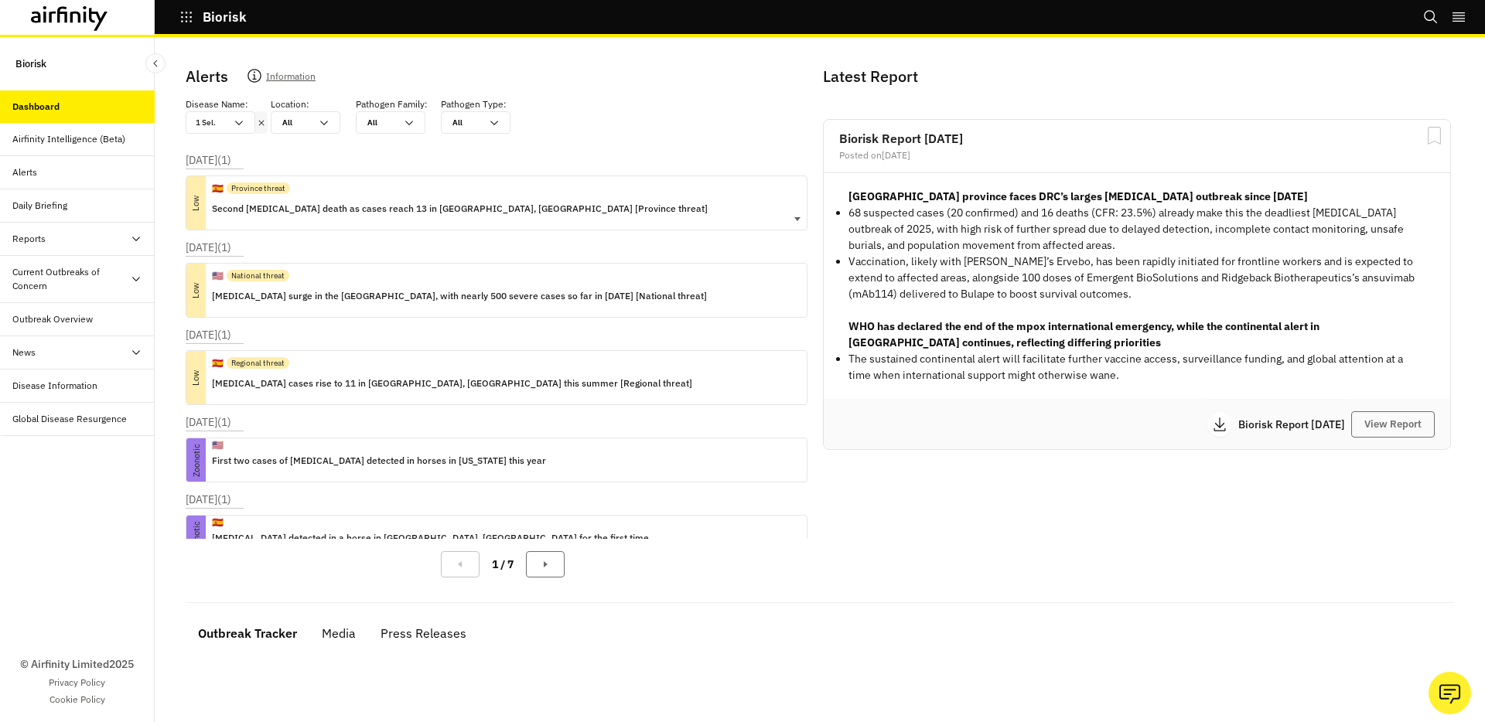
click at [284, 223] on div "🇪🇸 Province threat Second [MEDICAL_DATA] death as cases reach 13 in [GEOGRAPHIC…" at bounding box center [460, 202] width 496 height 53
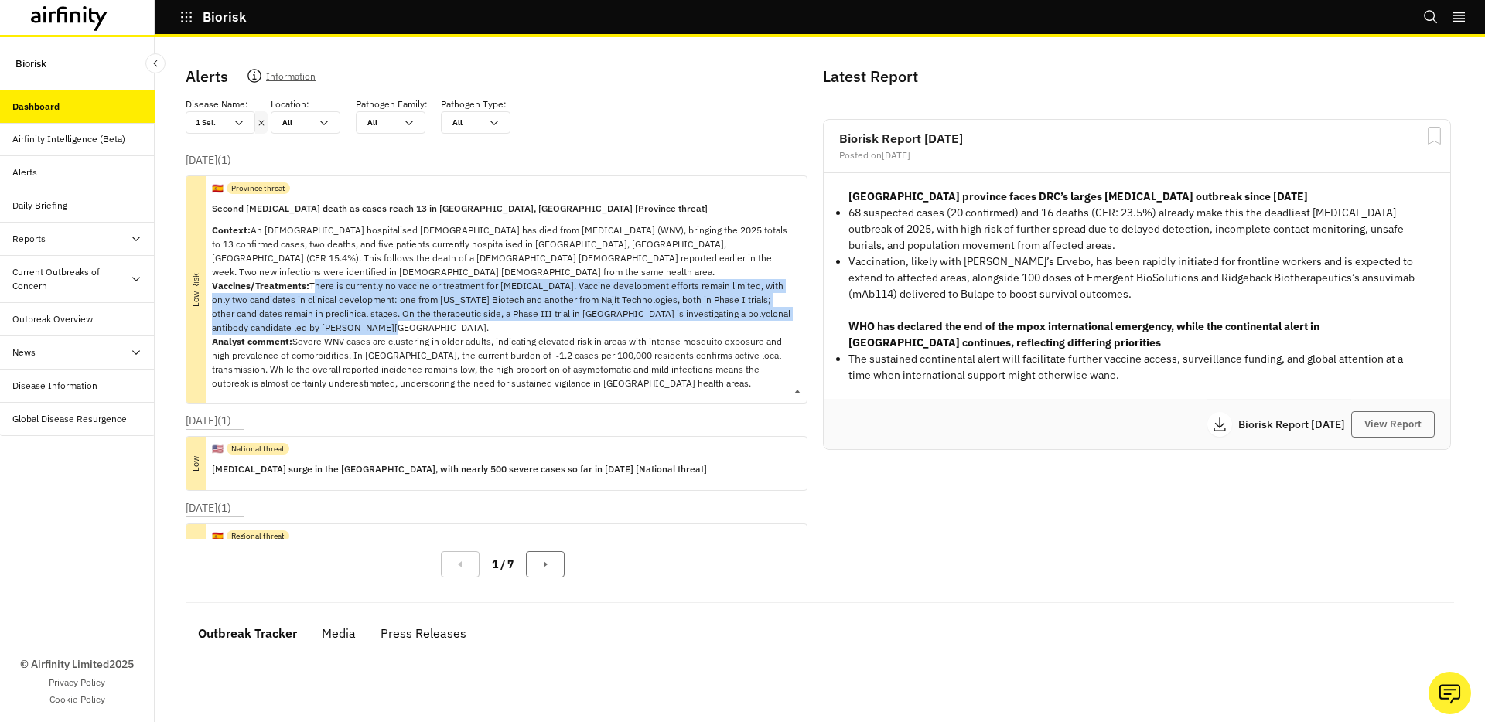
drag, startPoint x: 312, startPoint y: 271, endPoint x: 353, endPoint y: 309, distance: 55.3
click at [353, 309] on p "Context: An [DEMOGRAPHIC_DATA] hospitalised [DEMOGRAPHIC_DATA] has died from [M…" at bounding box center [503, 307] width 582 height 167
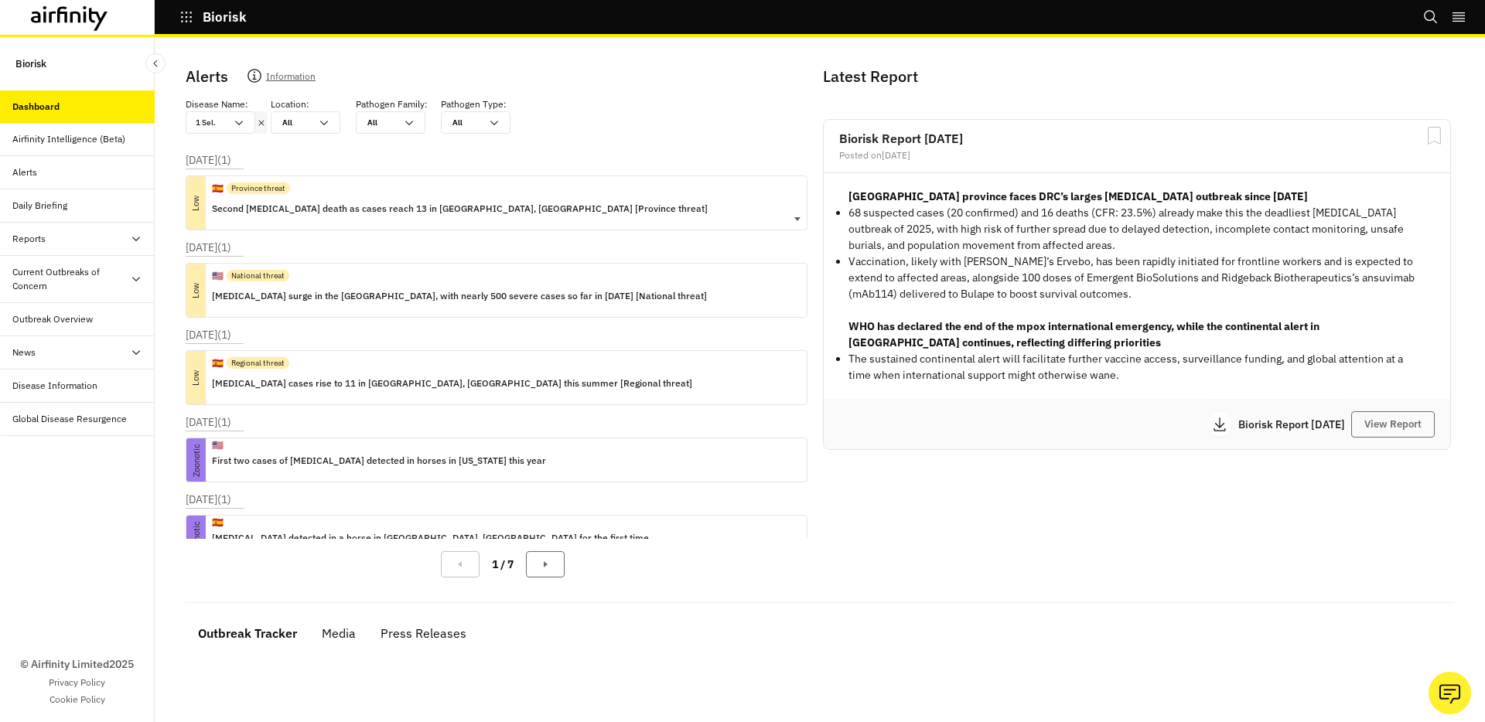
click at [336, 237] on div "[DATE] ( 1 ) Low 🇪🇸 Province threat Second [MEDICAL_DATA] death as cases reach …" at bounding box center [503, 195] width 634 height 87
click at [333, 207] on p "Second [MEDICAL_DATA] death as cases reach 13 in [GEOGRAPHIC_DATA], [GEOGRAPHIC…" at bounding box center [460, 208] width 496 height 17
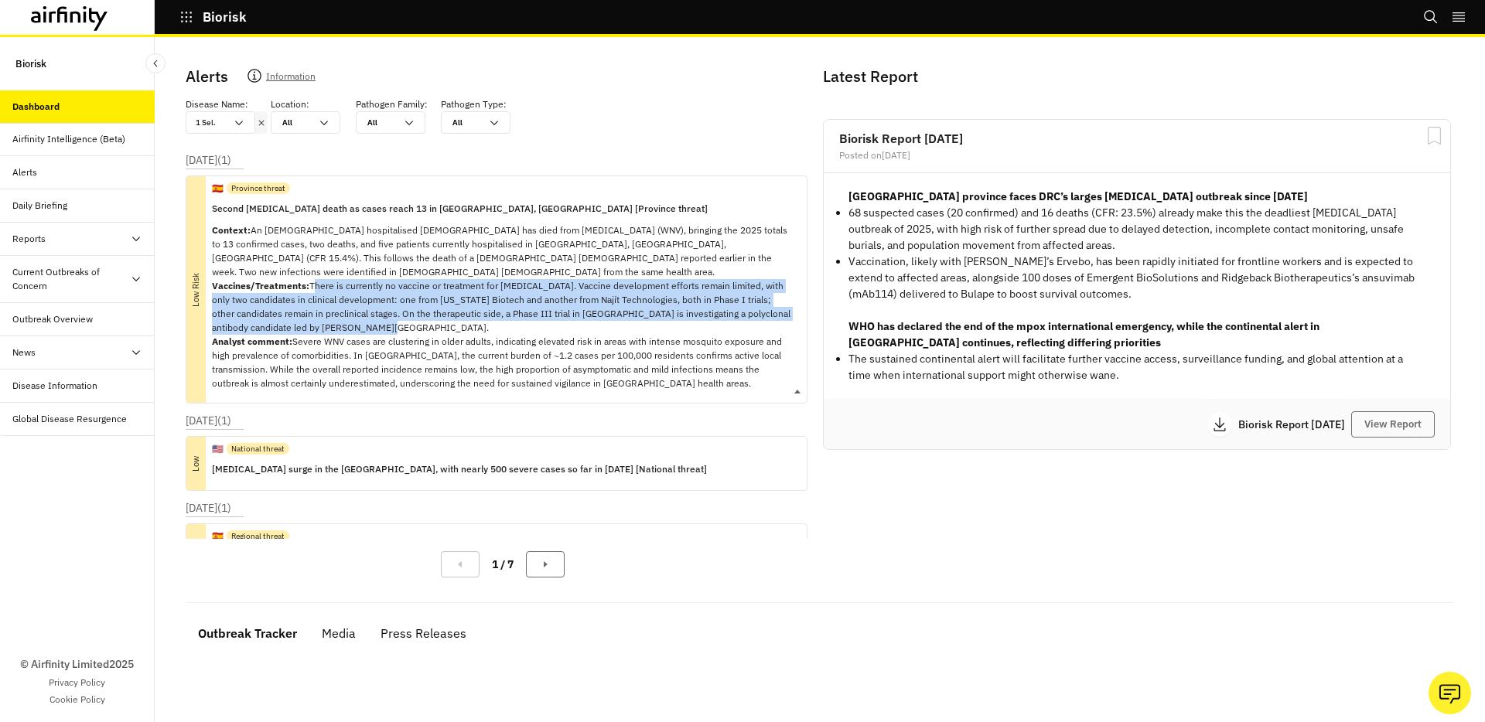
copy p "There is currently no vaccine or treatment for [MEDICAL_DATA]. Vaccine developm…"
drag, startPoint x: 350, startPoint y: 314, endPoint x: 314, endPoint y: 270, distance: 56.6
click at [313, 269] on p "Context: An [DEMOGRAPHIC_DATA] hospitalised [DEMOGRAPHIC_DATA] has died from [M…" at bounding box center [503, 307] width 582 height 167
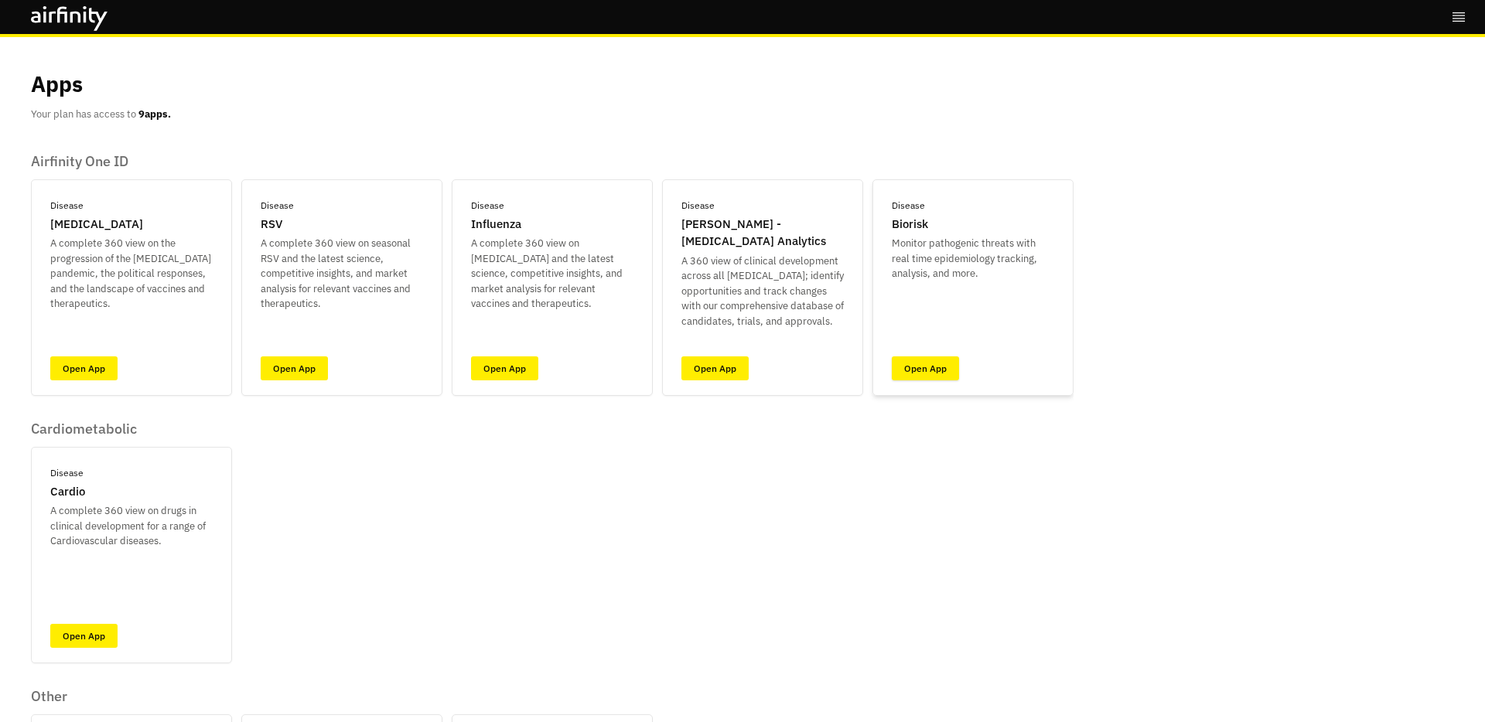
click at [918, 361] on link "Open App" at bounding box center [925, 369] width 67 height 24
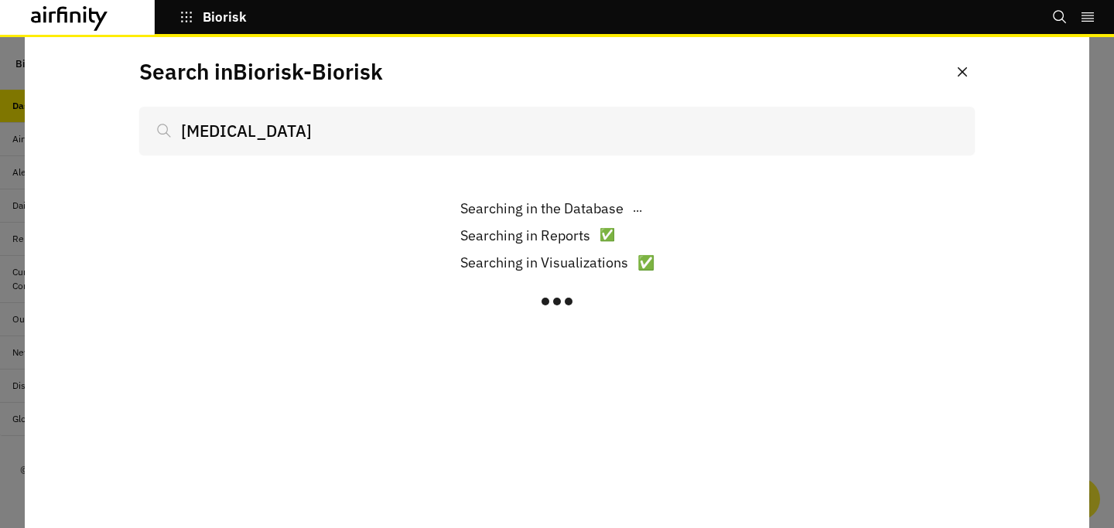
type input "malaria"
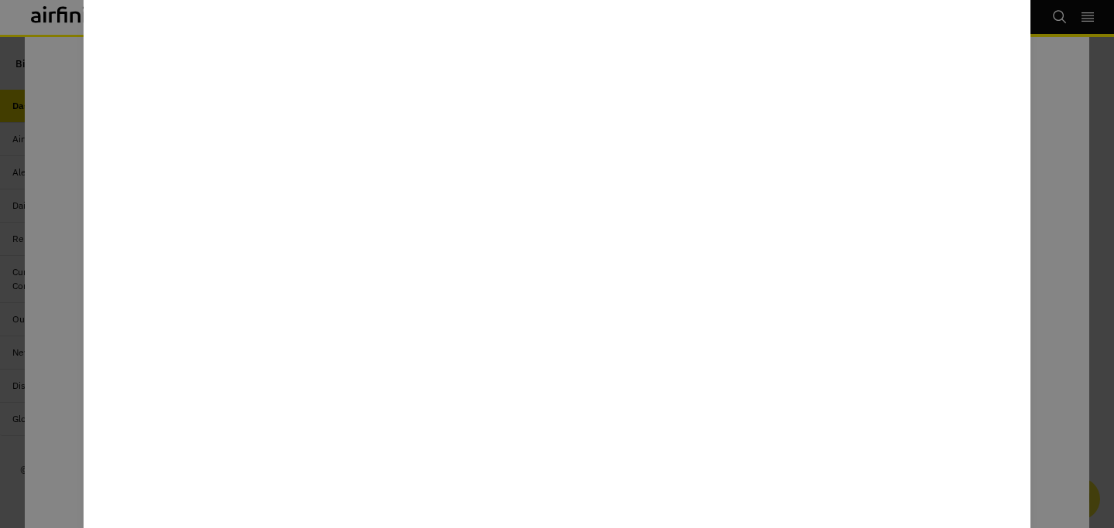
click at [1043, 188] on div at bounding box center [557, 264] width 1114 height 528
